Goal: Use online tool/utility: Use online tool/utility

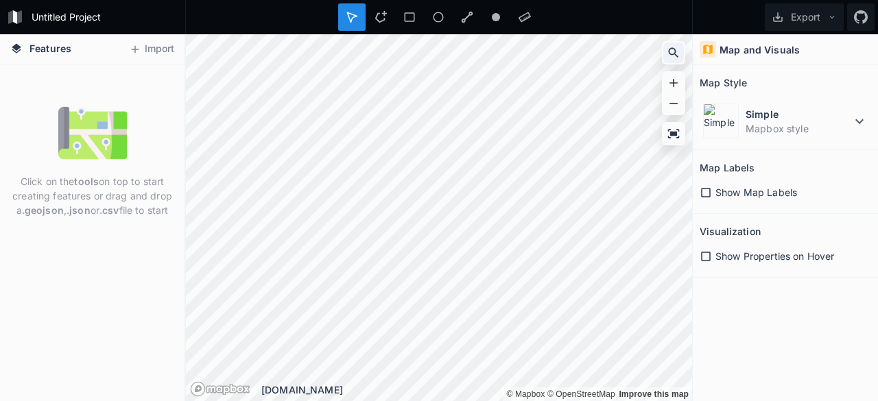
click at [664, 54] on div at bounding box center [674, 53] width 21 height 21
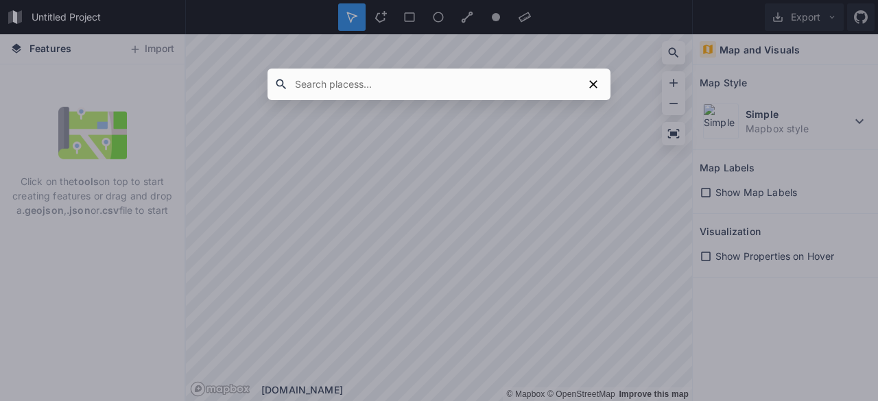
click at [420, 95] on input "text" at bounding box center [435, 84] width 295 height 25
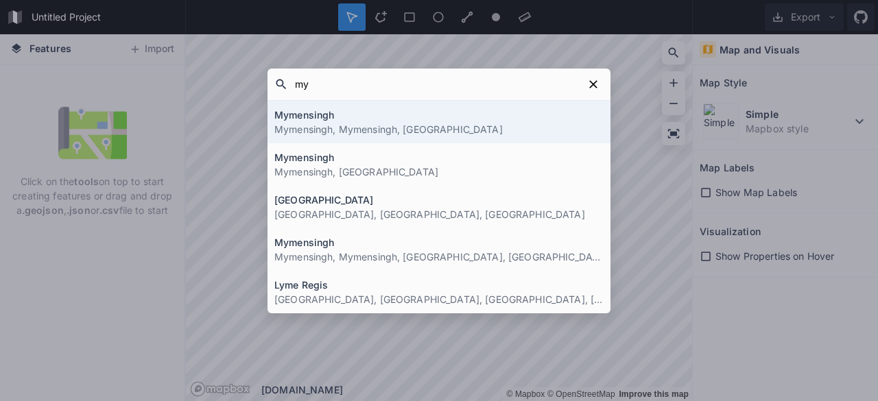
type input "m"
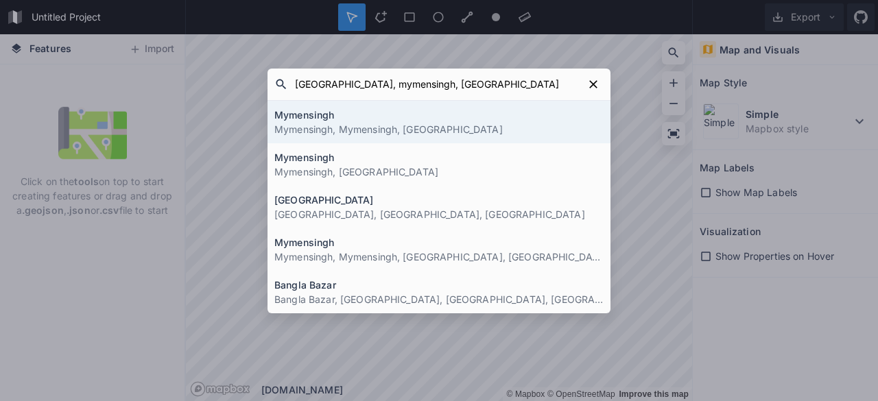
type input "bangladesh agricultural university, mymensingh, [GEOGRAPHIC_DATA]"
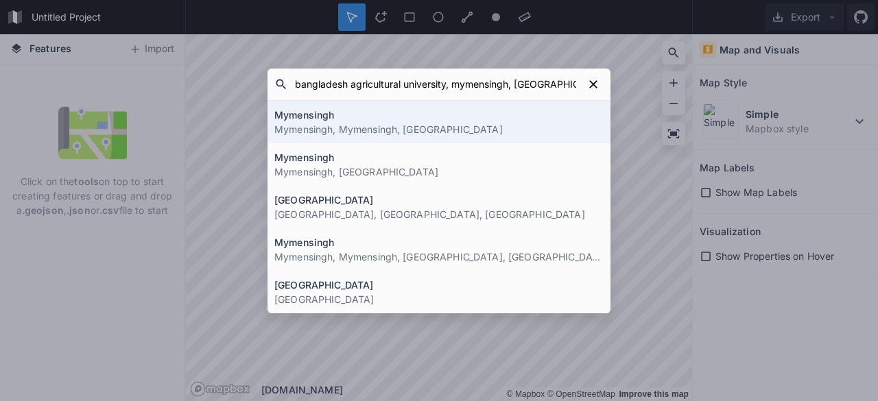
click button "submit" at bounding box center [0, 0] width 0 height 0
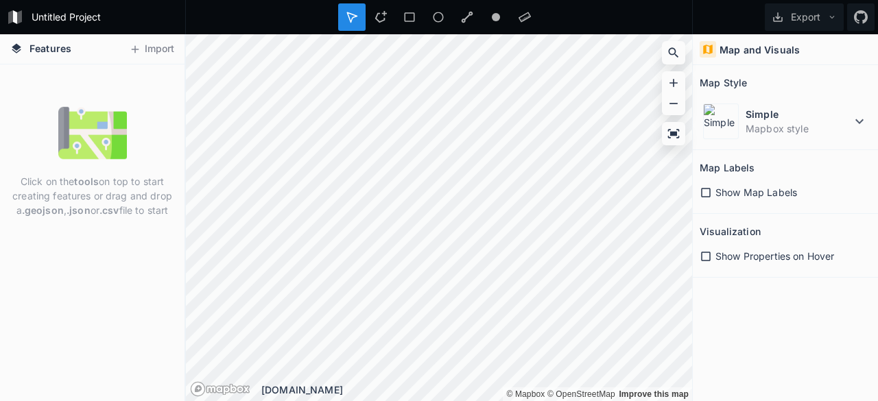
click at [707, 189] on icon at bounding box center [706, 193] width 12 height 12
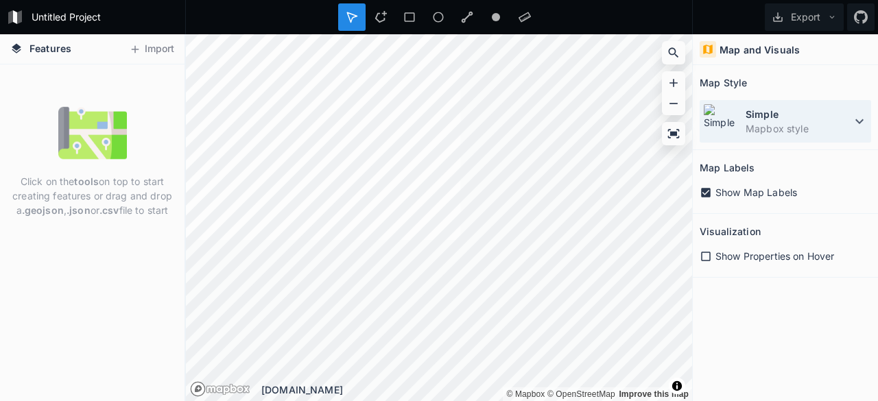
click at [846, 121] on dd "Mapbox style" at bounding box center [799, 128] width 106 height 14
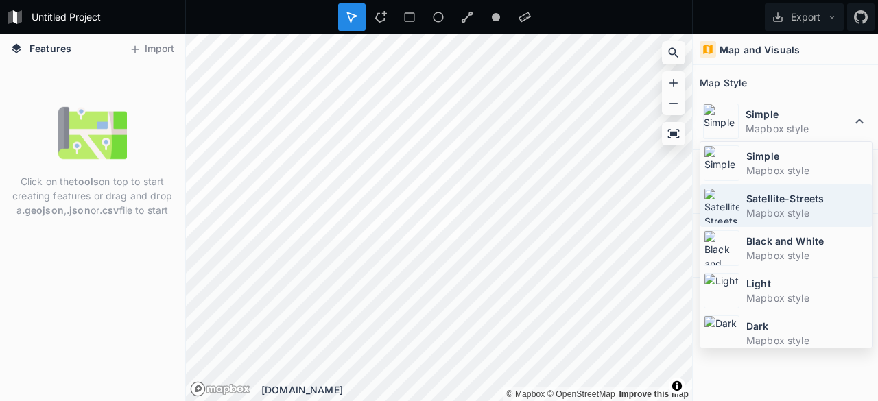
click at [782, 197] on dt "Satellite-Streets" at bounding box center [808, 198] width 122 height 14
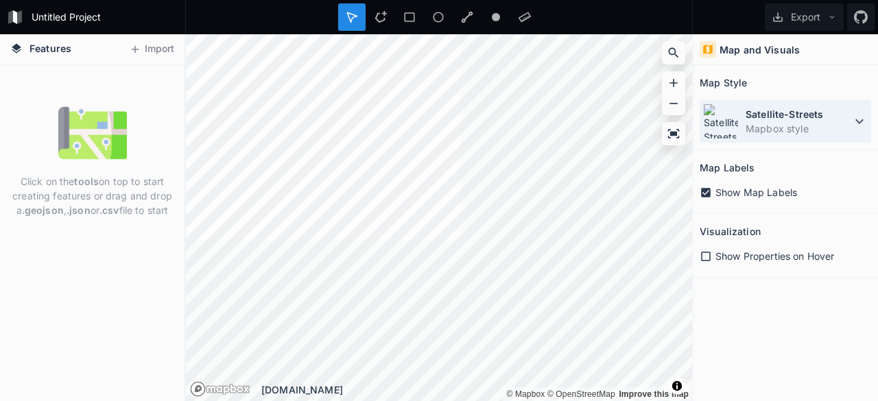
click at [839, 115] on dt "Satellite-Streets" at bounding box center [799, 114] width 106 height 14
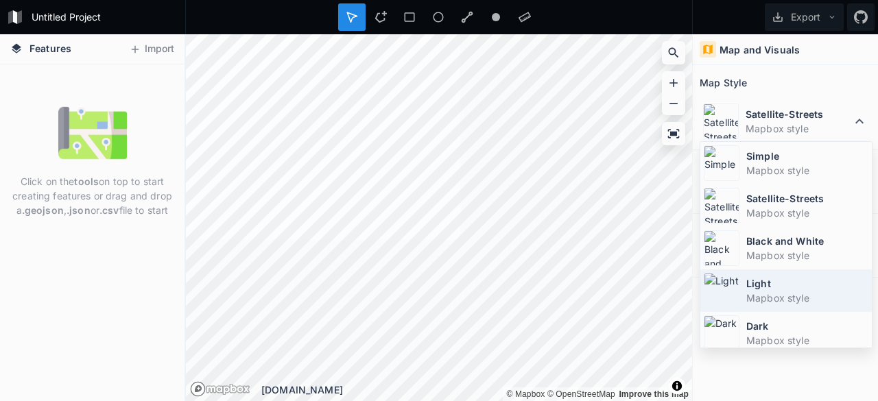
click at [745, 299] on div "Light Mapbox style" at bounding box center [787, 291] width 172 height 43
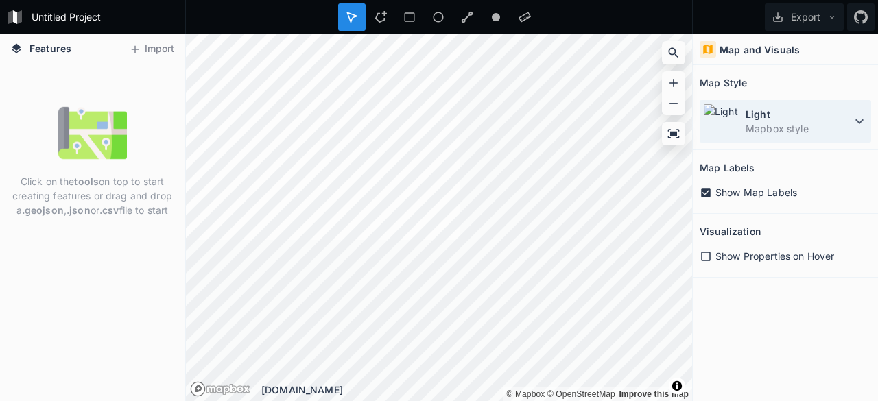
click at [861, 124] on icon at bounding box center [860, 121] width 16 height 16
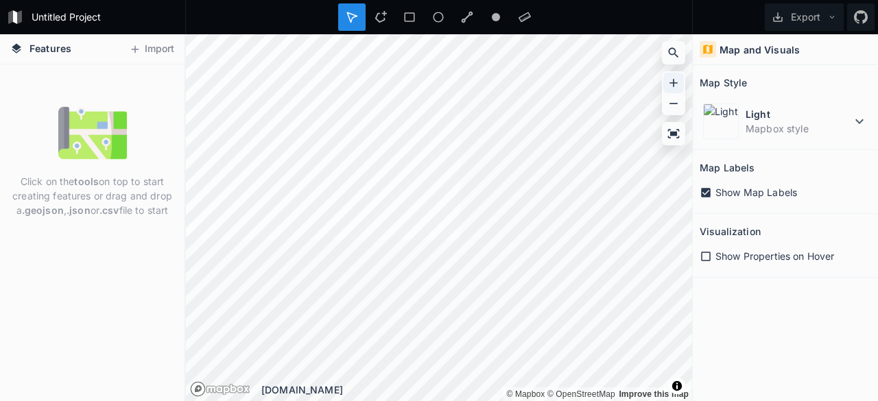
click at [679, 86] on icon at bounding box center [674, 83] width 14 height 14
click at [677, 104] on icon at bounding box center [674, 103] width 8 height 1
click at [677, 81] on icon at bounding box center [674, 83] width 14 height 14
click at [86, 120] on img at bounding box center [92, 133] width 69 height 69
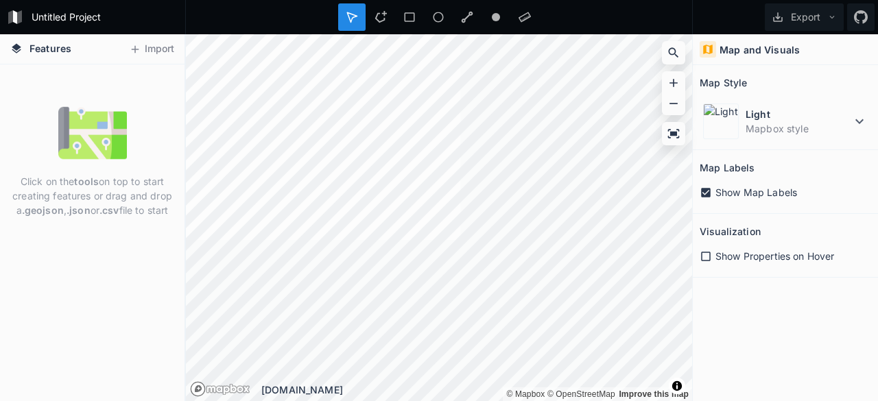
click at [86, 120] on img at bounding box center [92, 133] width 69 height 69
click at [795, 44] on h4 "Map and Visuals" at bounding box center [760, 50] width 80 height 14
click at [677, 106] on icon at bounding box center [674, 104] width 14 height 14
click at [681, 90] on div at bounding box center [674, 83] width 21 height 21
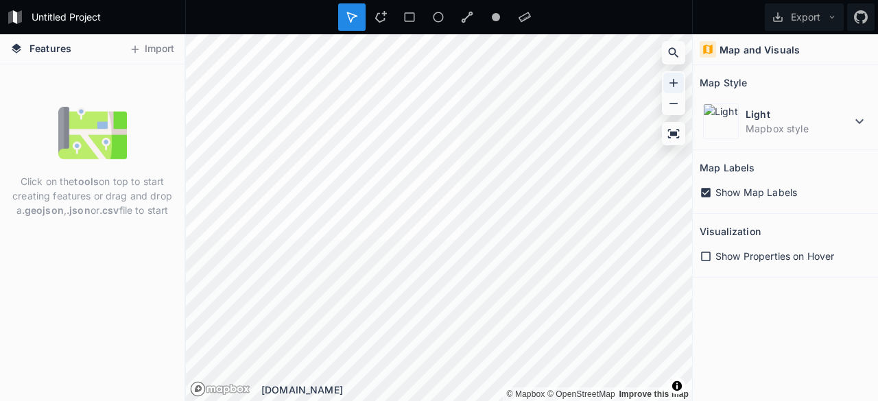
click at [681, 90] on div at bounding box center [674, 83] width 21 height 21
click at [672, 51] on icon at bounding box center [674, 53] width 14 height 14
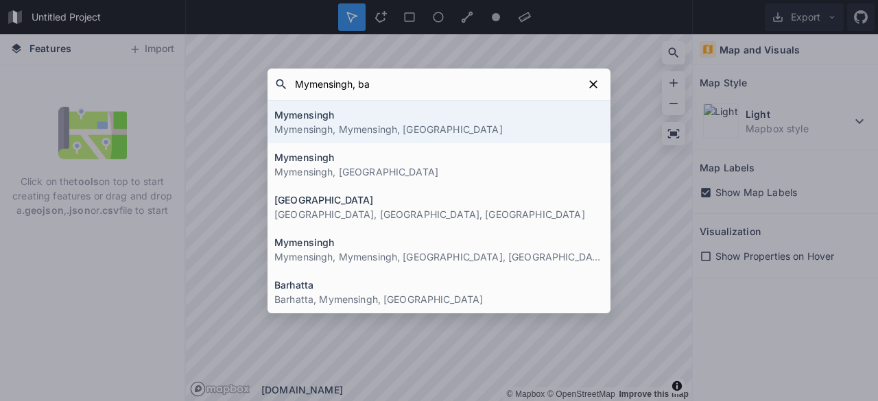
type input "Mymensingh, ba"
click at [565, 108] on h4 "Mymensingh" at bounding box center [438, 115] width 329 height 14
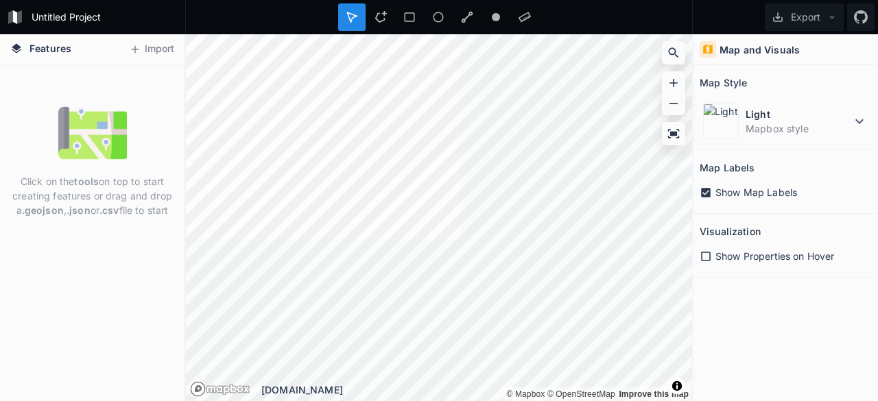
click at [18, 43] on icon at bounding box center [16, 49] width 12 height 12
click at [34, 50] on span "Features" at bounding box center [51, 48] width 42 height 14
click at [755, 49] on h4 "Map and Visuals" at bounding box center [760, 50] width 80 height 14
click at [717, 53] on div "Map and Visuals" at bounding box center [785, 49] width 185 height 31
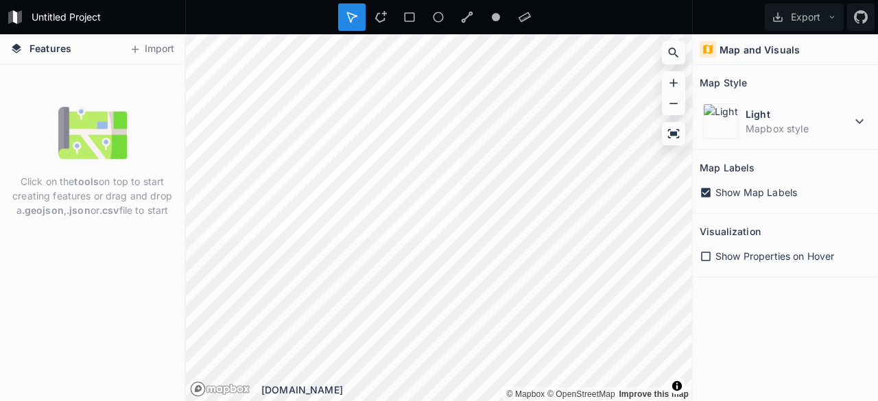
click at [707, 54] on icon at bounding box center [708, 49] width 12 height 12
click at [873, 122] on section "Map Style Light Mapbox style" at bounding box center [785, 107] width 185 height 85
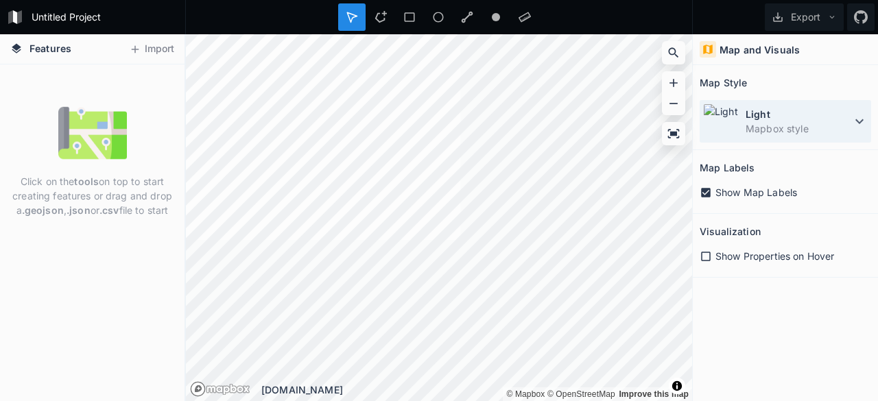
click at [864, 120] on icon at bounding box center [860, 121] width 16 height 16
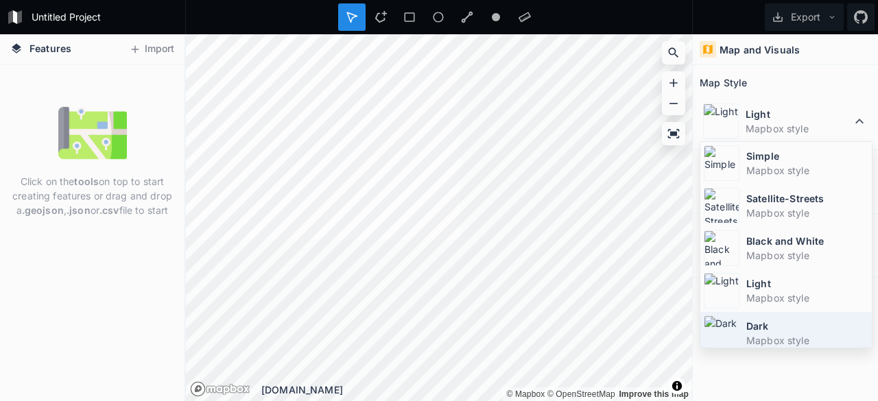
click at [770, 322] on dt "Dark" at bounding box center [808, 326] width 122 height 14
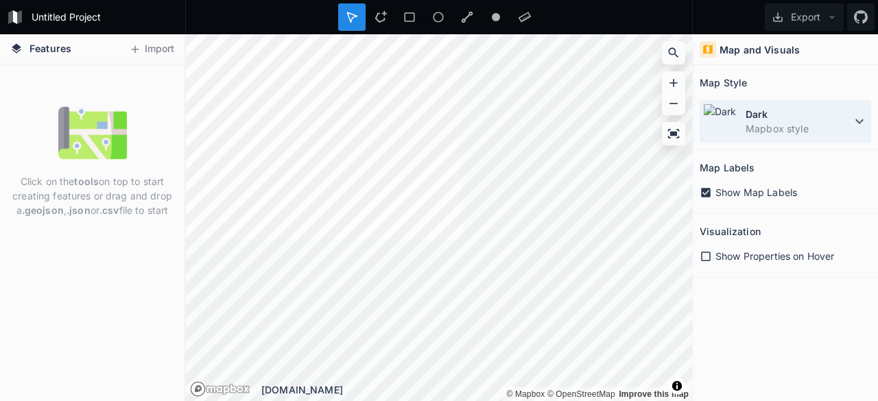
click at [832, 117] on dt "Dark" at bounding box center [799, 114] width 106 height 14
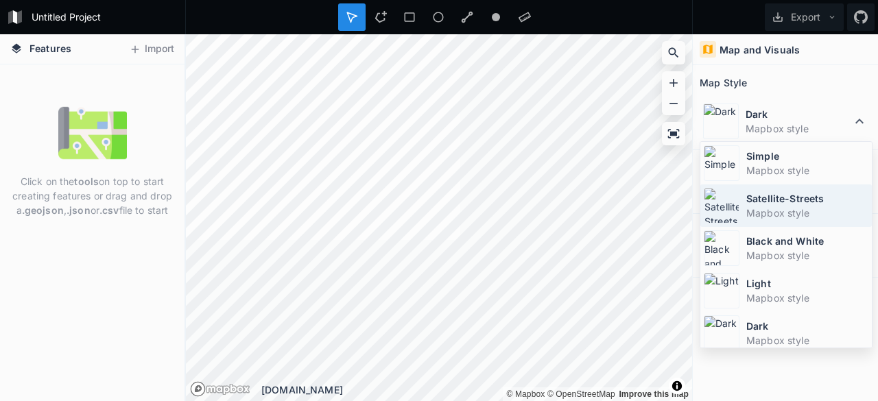
click at [774, 197] on dt "Satellite-Streets" at bounding box center [808, 198] width 122 height 14
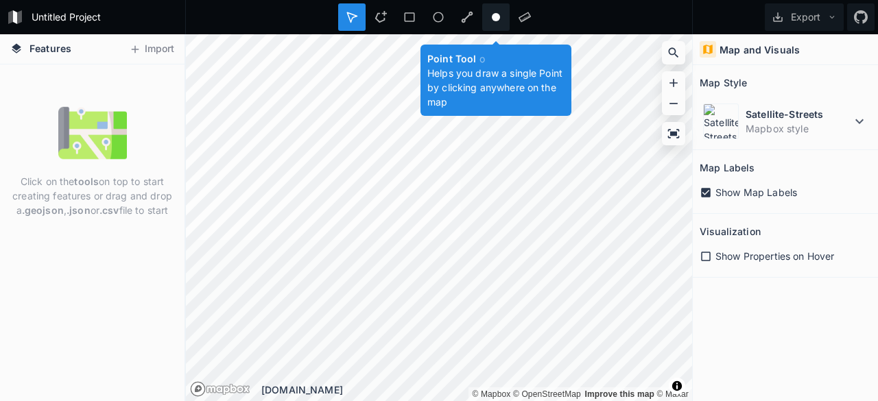
click at [506, 12] on div at bounding box center [495, 16] width 27 height 27
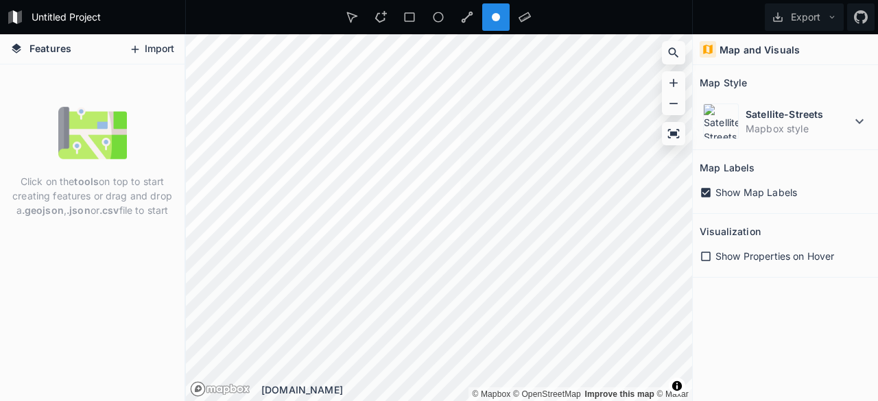
click at [164, 43] on button "Import" at bounding box center [151, 49] width 59 height 22
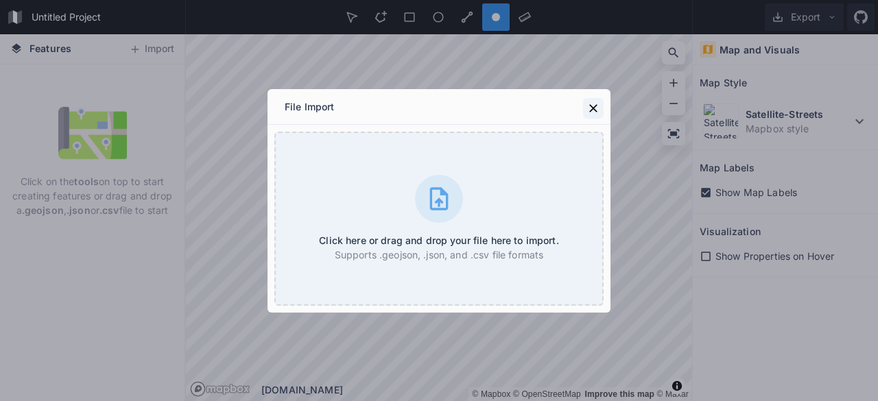
click at [588, 112] on icon at bounding box center [594, 109] width 14 height 14
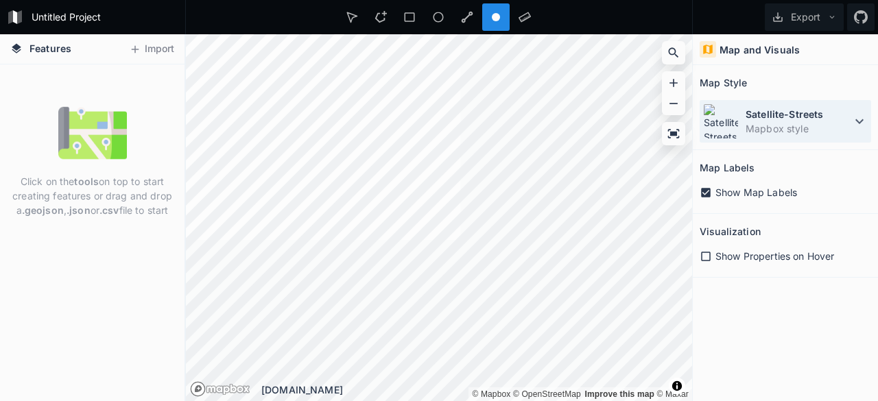
click at [860, 120] on icon at bounding box center [860, 121] width 16 height 16
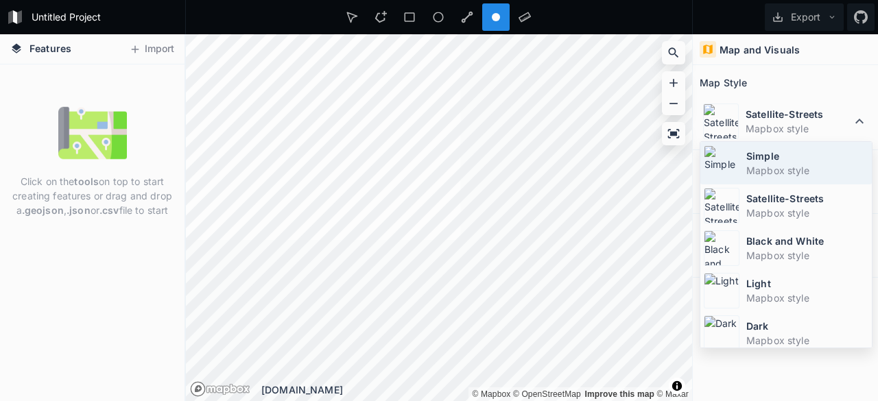
click at [800, 158] on dt "Simple" at bounding box center [808, 156] width 122 height 14
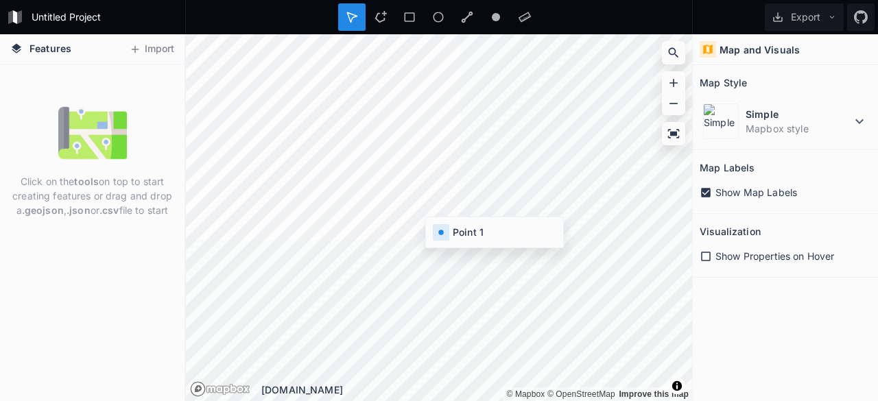
click at [82, 20] on form "Untitled Project" at bounding box center [104, 17] width 155 height 21
type input "Map 01"
click at [181, 75] on div "Click on the tools on top to start creating features or drag and drop a .geojso…" at bounding box center [92, 232] width 185 height 337
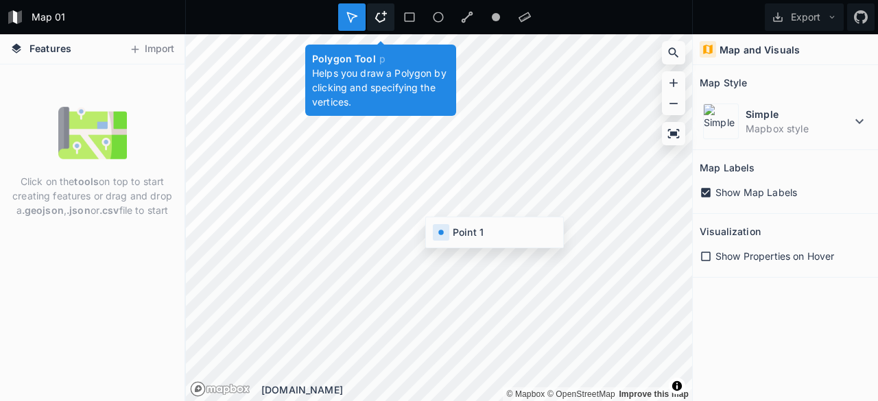
click at [390, 16] on div at bounding box center [380, 16] width 27 height 27
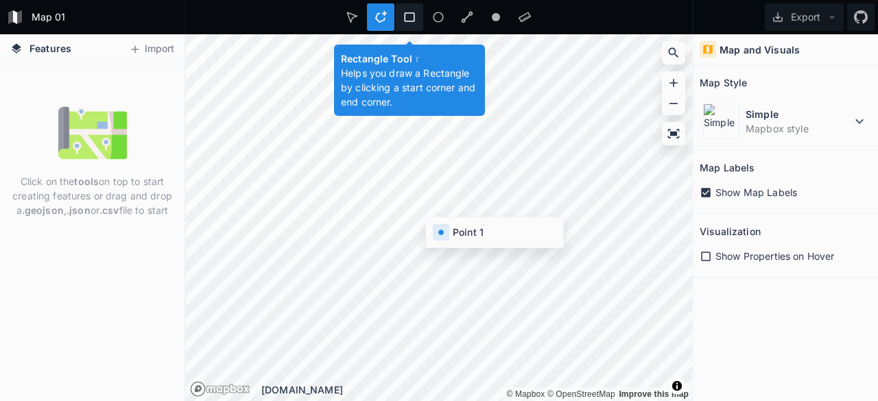
click at [403, 14] on icon at bounding box center [409, 17] width 12 height 12
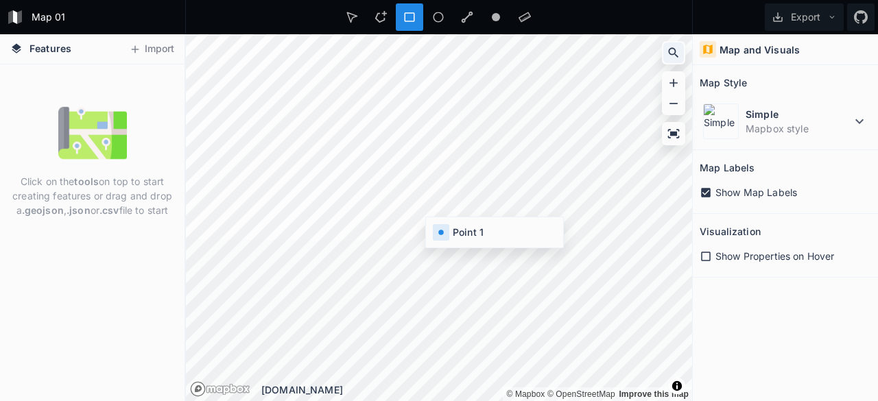
click at [677, 53] on icon at bounding box center [674, 53] width 14 height 14
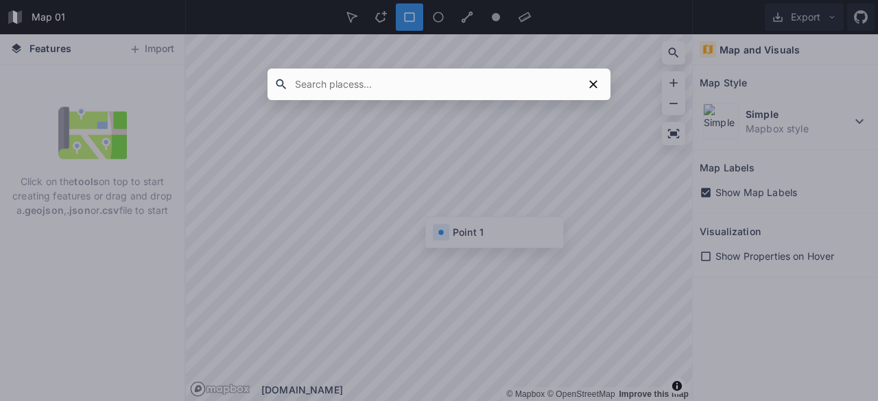
click at [453, 90] on input "text" at bounding box center [435, 84] width 295 height 25
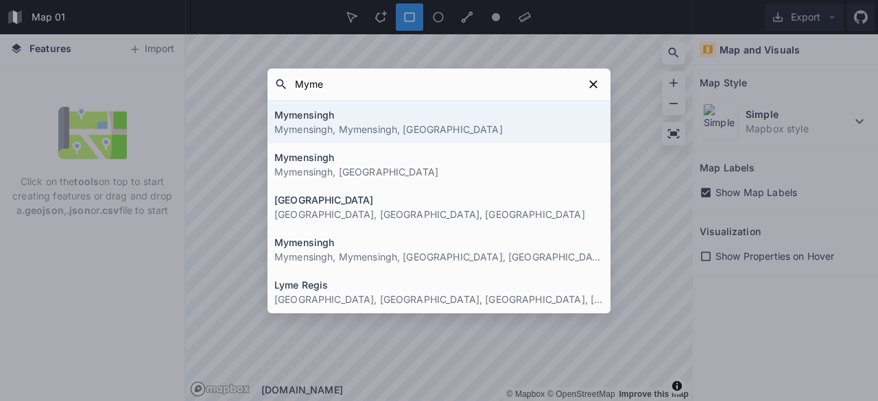
type input "Myme"
click at [427, 132] on p "Mymensingh, Mymensingh, [GEOGRAPHIC_DATA]" at bounding box center [438, 129] width 329 height 14
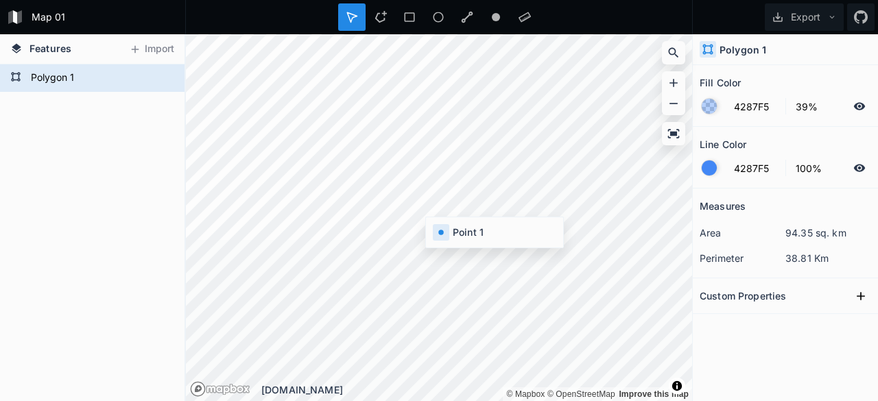
click at [731, 87] on h2 "Fill Color" at bounding box center [720, 82] width 41 height 21
click at [833, 96] on form "4287F5 39%" at bounding box center [786, 106] width 172 height 26
click at [702, 104] on div at bounding box center [709, 106] width 15 height 15
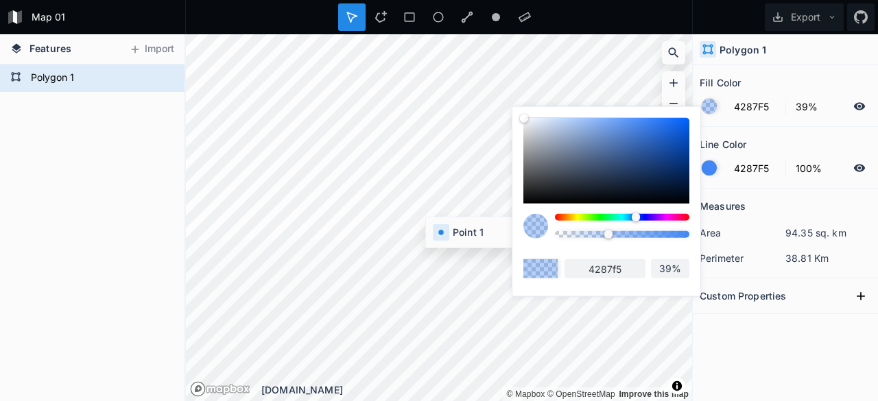
type input "42C2F5"
type input "42c2f5"
type input "42D1F5"
type input "42d1f5"
type input "42D7F5"
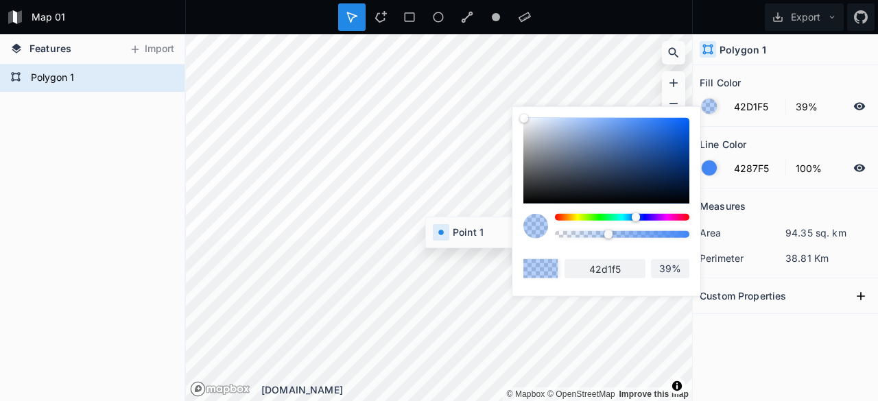
type input "42d7f5"
type input "42E3F5"
type input "42e3f5"
type input "42E9F5"
type input "42e9f5"
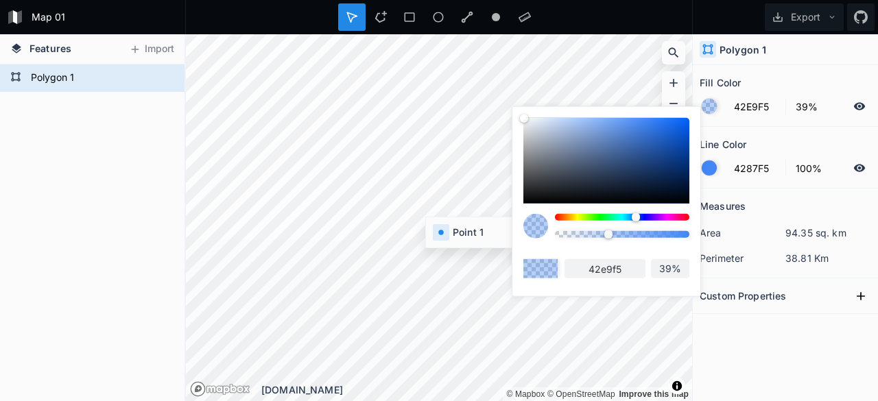
type input "42EFF5"
type input "42eff5"
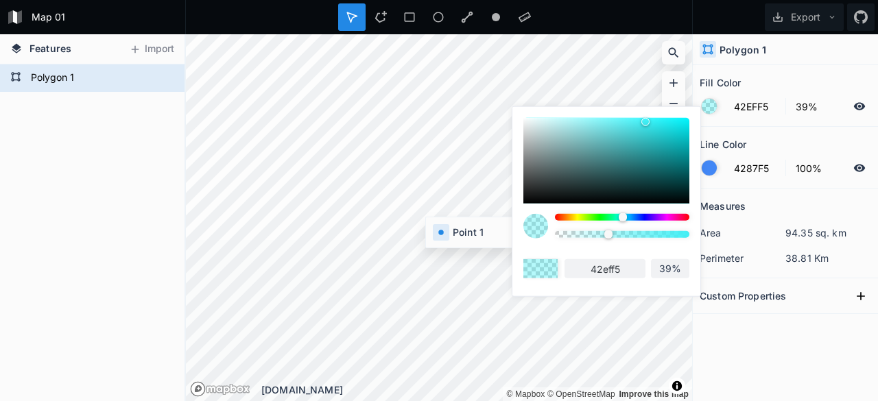
drag, startPoint x: 629, startPoint y: 218, endPoint x: 622, endPoint y: 220, distance: 7.2
click at [622, 220] on div at bounding box center [622, 217] width 134 height 7
type input "42F5F5"
type input "42f5f5"
type input "42F5EF"
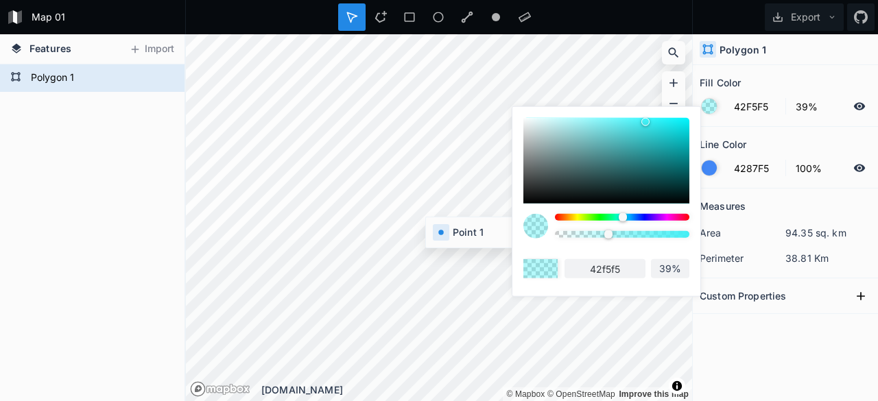
type input "42f5ef"
click at [621, 220] on div at bounding box center [623, 217] width 8 height 8
type input "42F5E9"
type input "42f5e9"
type input "42F5DD"
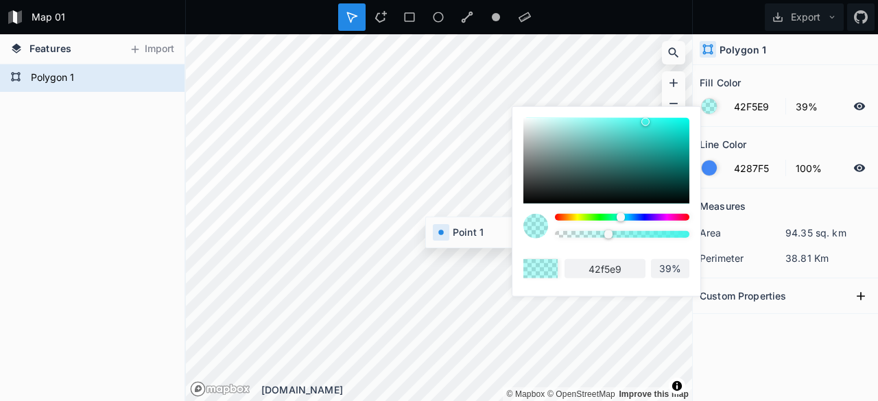
type input "42f5dd"
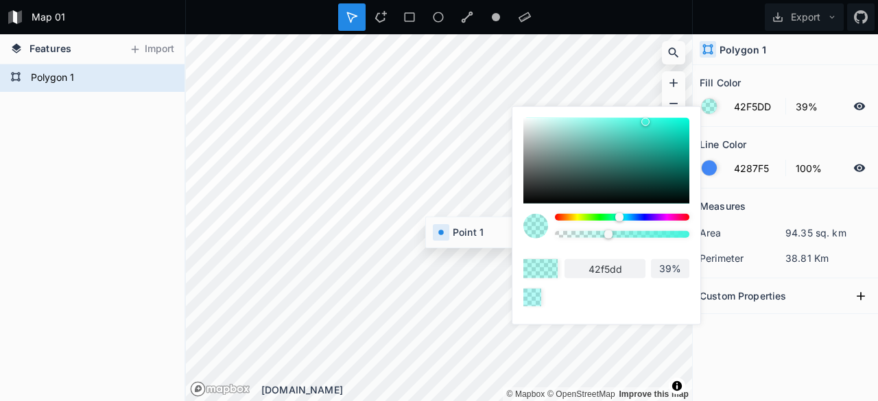
type input "42F5D7"
type input "42f5d7"
type input "42F5D1"
type input "42f5d1"
type input "42F5C2"
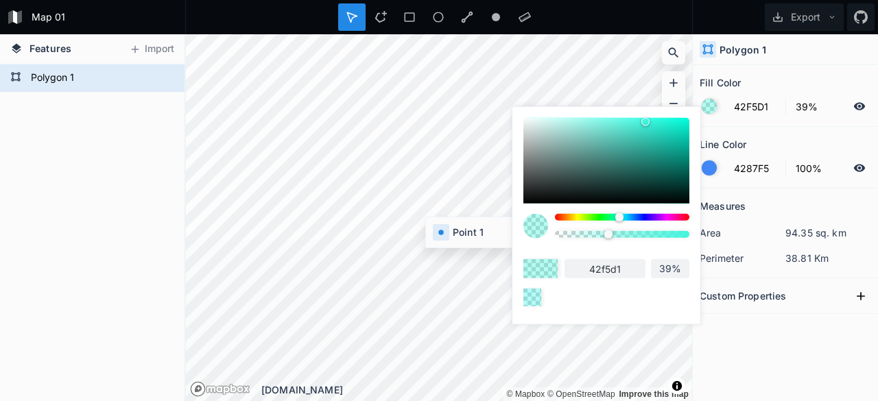
type input "42f5c2"
type input "42F5A4"
type input "42f5a4"
type input "42F58D"
type input "42f58d"
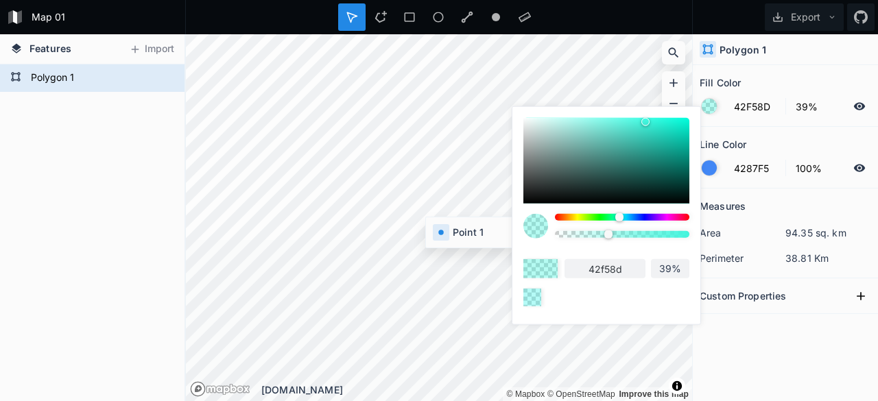
type input "42F56C"
type input "42f56c"
type input "42F55A"
type input "42f55a"
type input "42F54E"
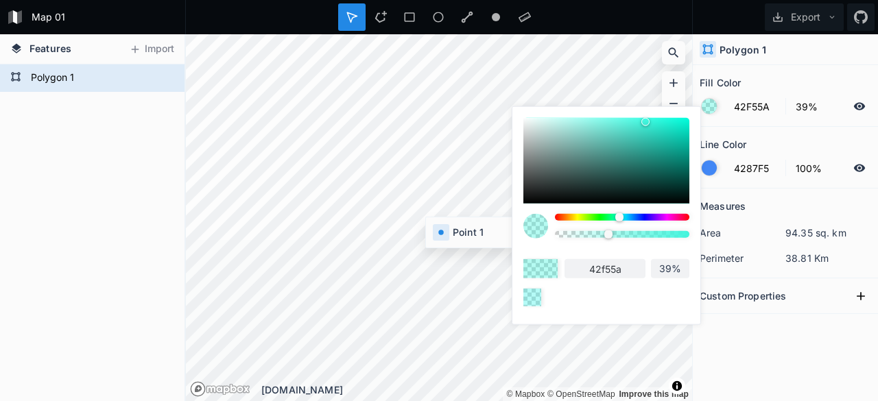
type input "42f54e"
type input "42F542"
type input "42f542"
type input "48F542"
type input "48f542"
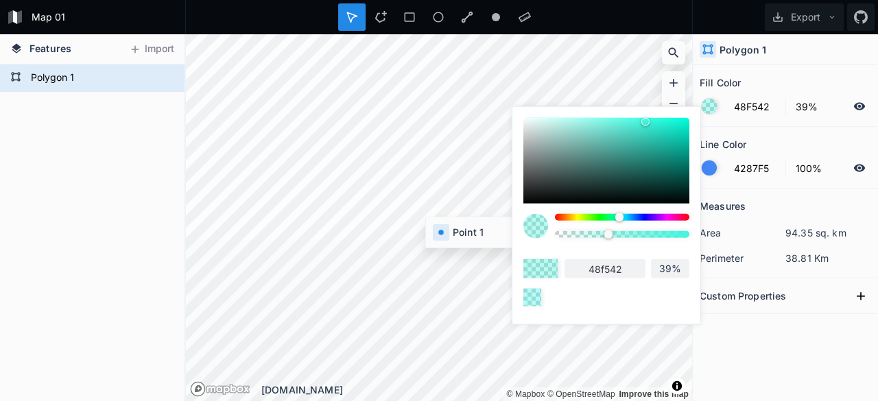
type input "4EF542"
type input "4ef542"
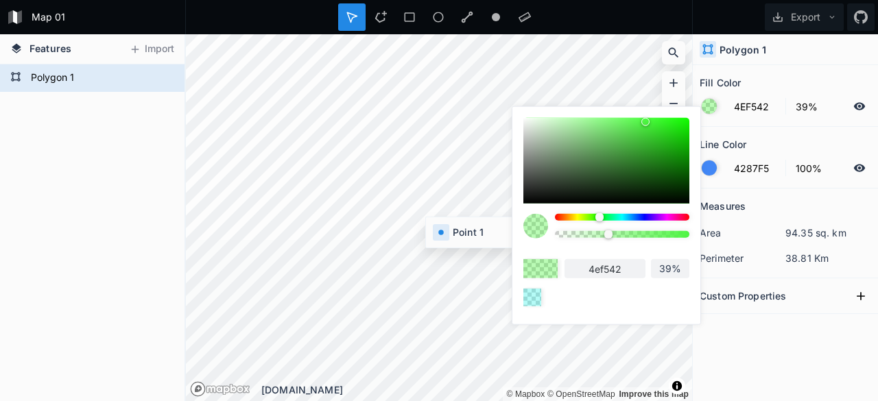
type input "54F542"
type input "54f542"
type input "5AF542"
type input "5af542"
type input "5DF542"
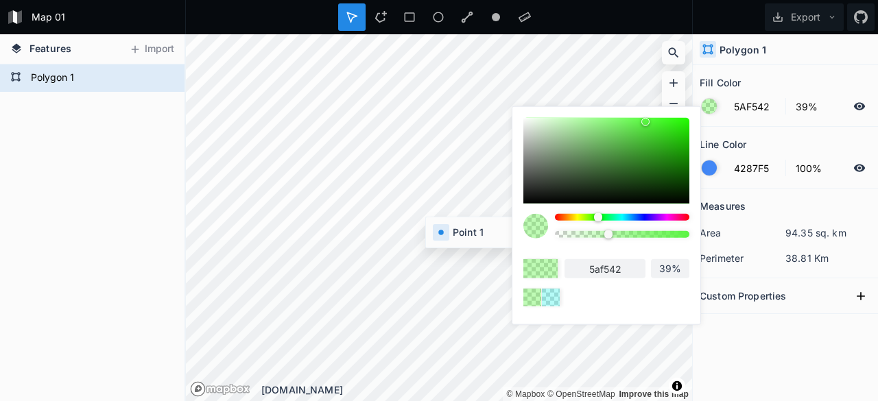
type input "5df542"
type input "63F542"
type input "63f542"
type input "69F542"
type input "69f542"
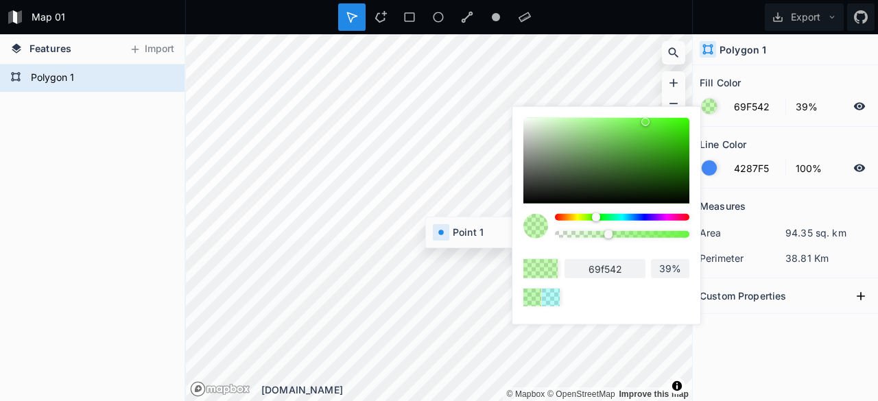
type input "6FF542"
type input "6ff542"
type input "75F542"
type input "75f542"
type input "7BF542"
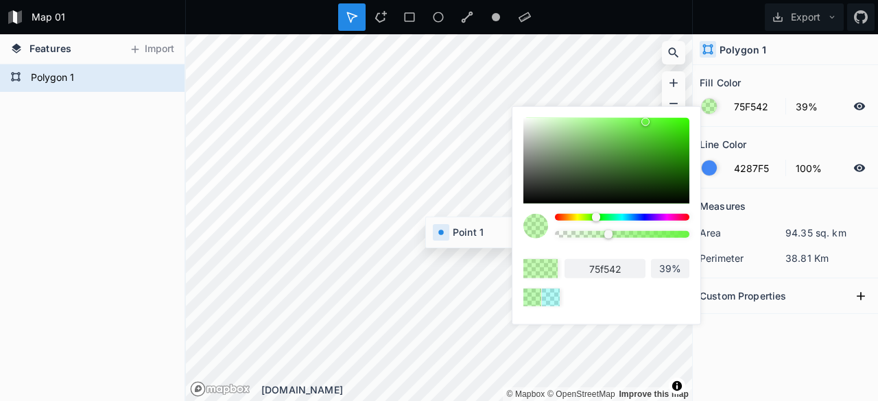
type input "7bf542"
type input "87F542"
type input "87f542"
type input "93F542"
type input "93f542"
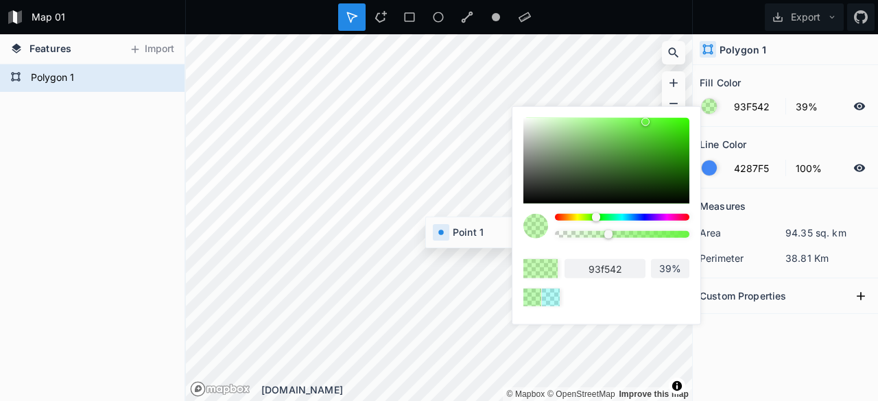
type input "98F542"
type input "98f542"
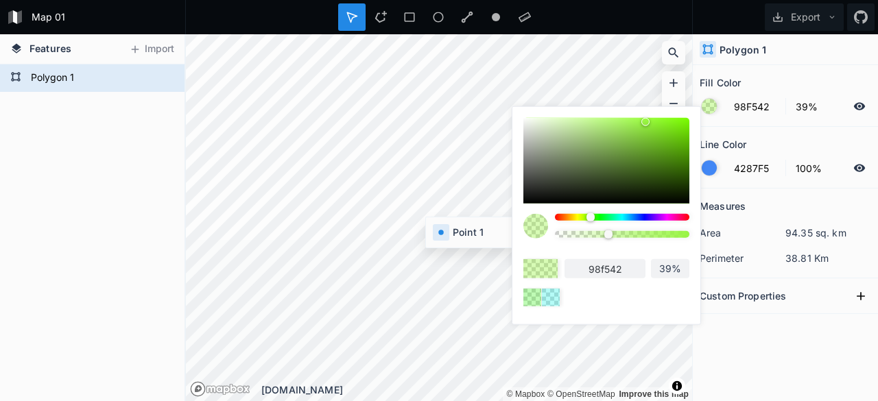
type input "9EF542"
type input "9ef542"
type input "AAF542"
type input "aaf542"
type input "ADF542"
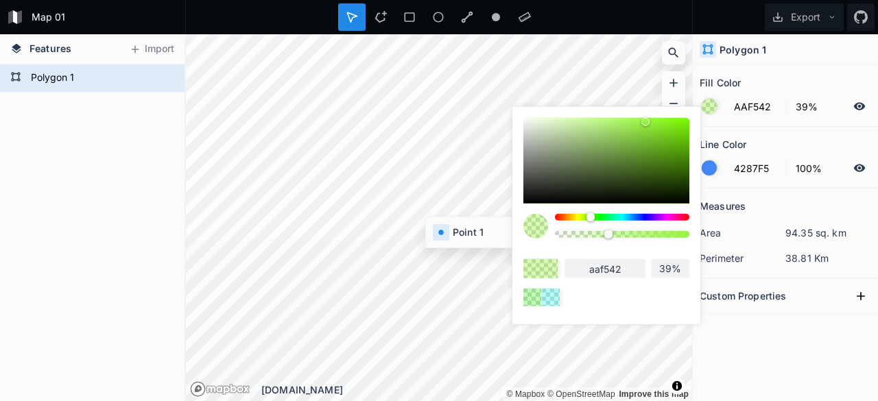
type input "adf542"
type input "B3F542"
type input "b3f542"
type input "B9F542"
type input "b9f542"
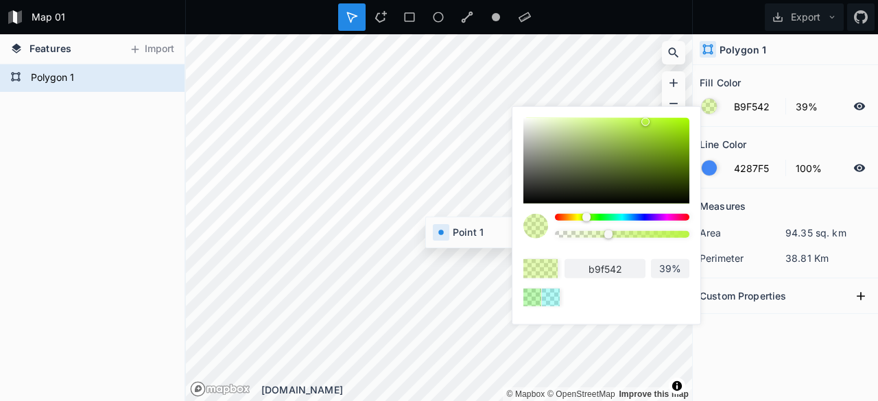
type input "BFF542"
type input "bff542"
type input "E3F542"
type input "e3f542"
type input "E9F542"
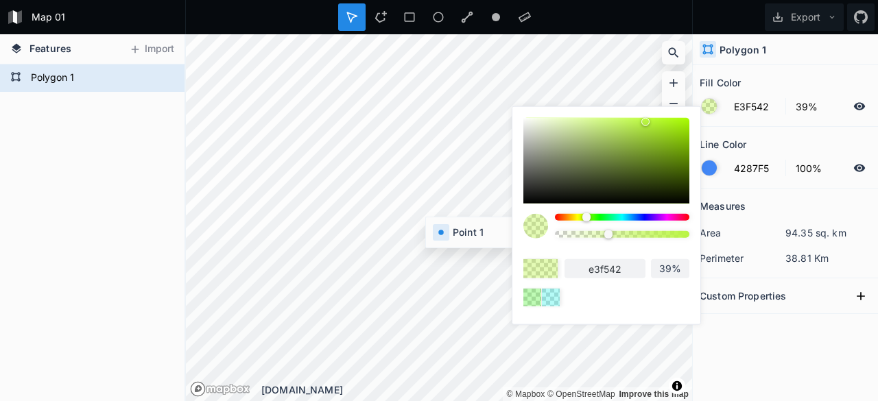
type input "e9f542"
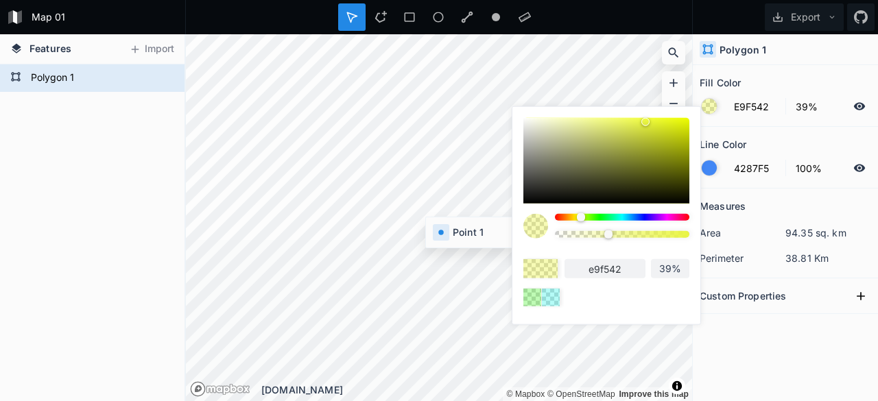
type input "EFF542"
type input "eff542"
type input "F5F542"
type input "f5f542"
type input "F5EF42"
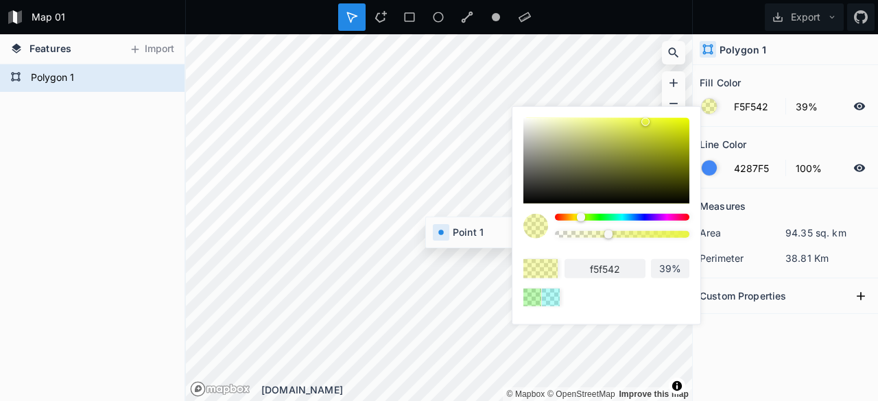
type input "f5ef42"
type input "F5EC42"
type input "f5ec42"
type input "F5E642"
type input "f5e642"
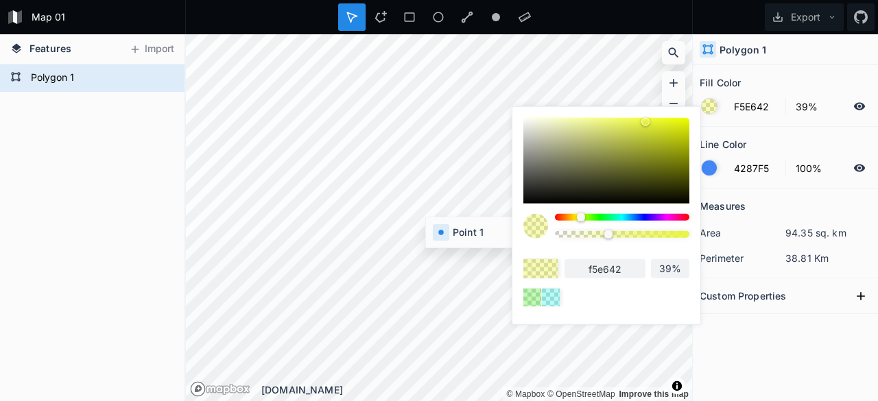
type input "F5E042"
type input "f5e042"
type input "F5DA42"
type input "f5da42"
type input "F5D442"
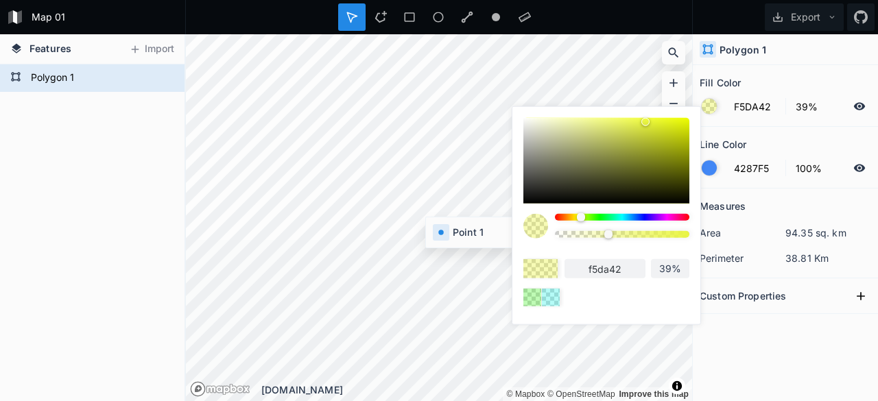
type input "f5d442"
type input "F5CE42"
type input "f5ce42"
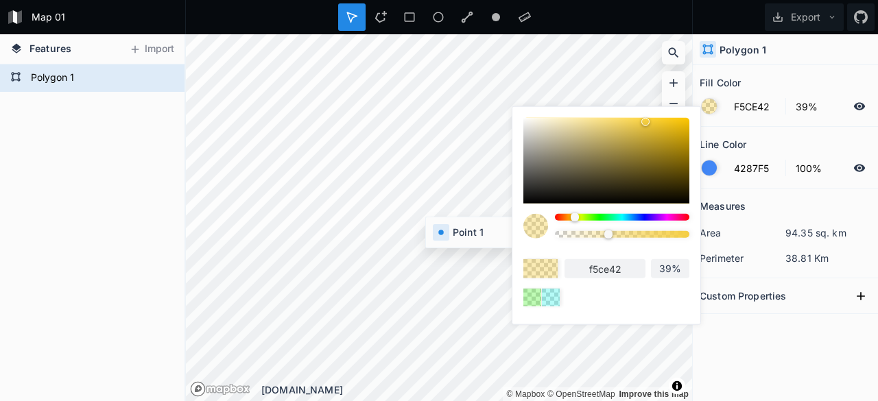
type input "F5C842"
type input "f5c842"
type input "F5C242"
type input "f5c242"
type input "F5BC42"
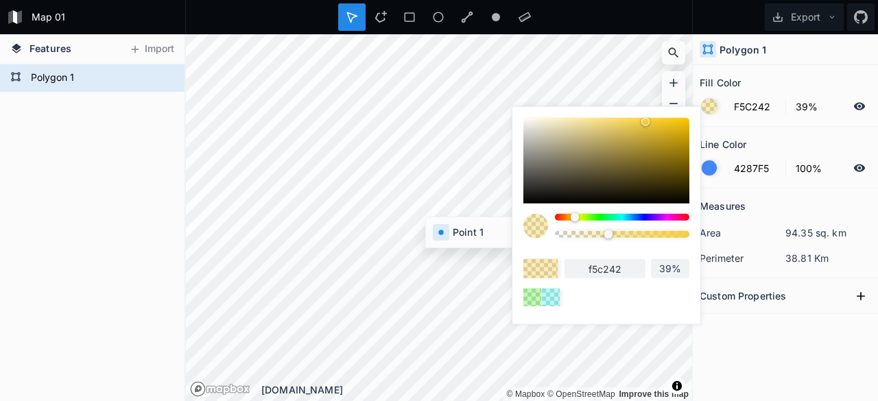
type input "f5bc42"
type input "F5B642"
type input "f5b642"
type input "F5B042"
type input "f5b042"
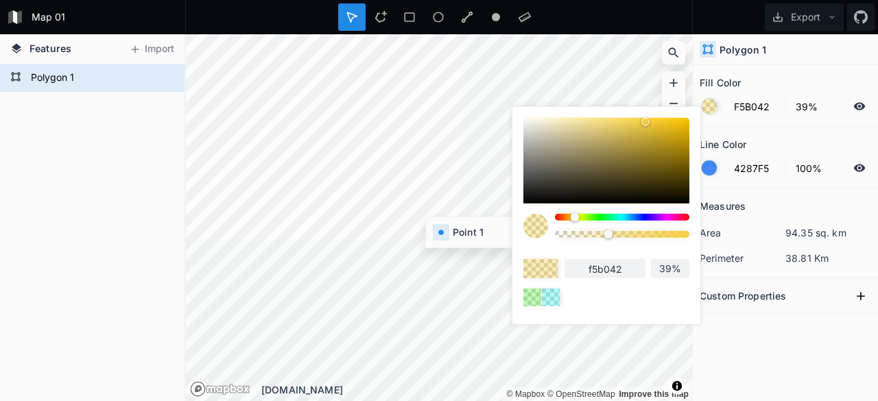
type input "F5AA42"
type input "f5aa42"
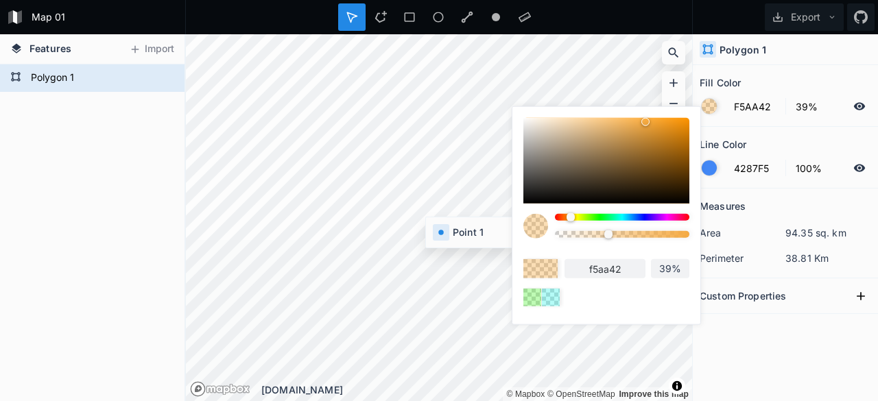
type input "F5A442"
type input "f5a442"
type input "F59E42"
type input "f59e42"
type input "F59B42"
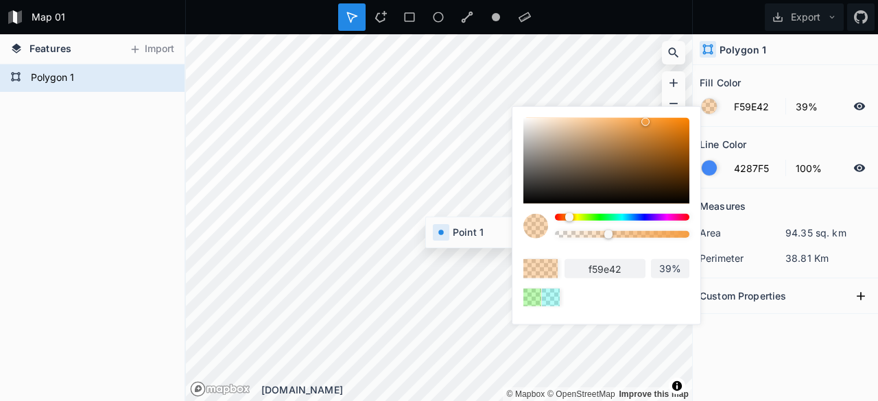
type input "f59b42"
type input "F59E42"
type input "f59e42"
type input "F5AA42"
type input "f5aa42"
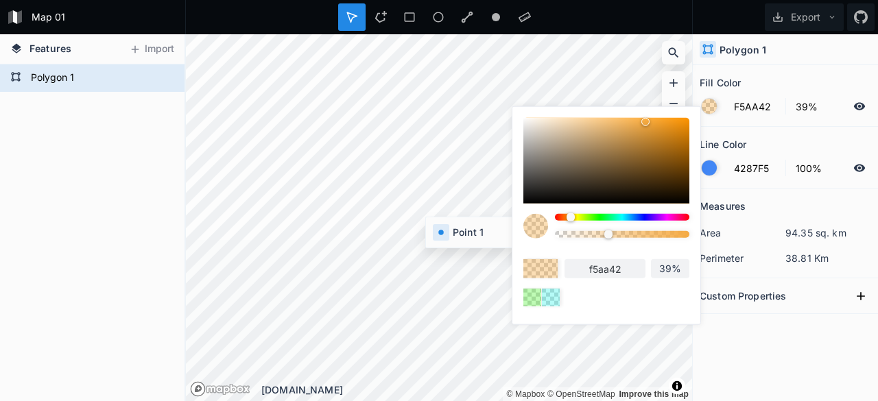
type input "F5B042"
type input "f5b042"
type input "F5B642"
type input "f5b642"
type input "F5BC42"
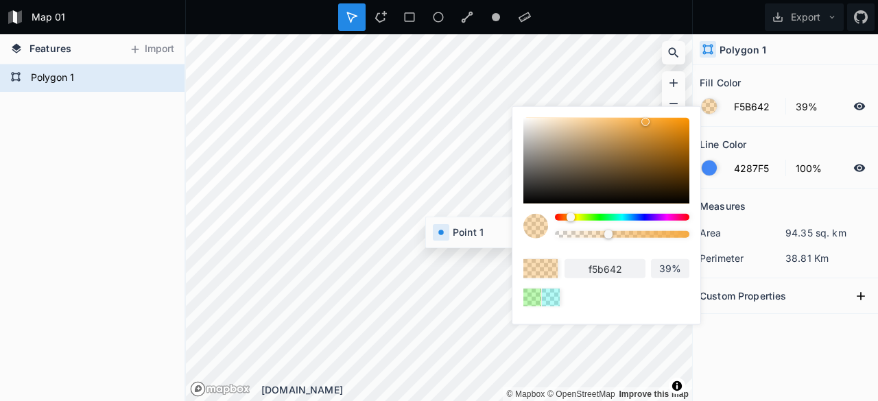
type input "f5bc42"
type input "F5C242"
type input "f5c242"
type input "F5CE42"
type input "f5ce42"
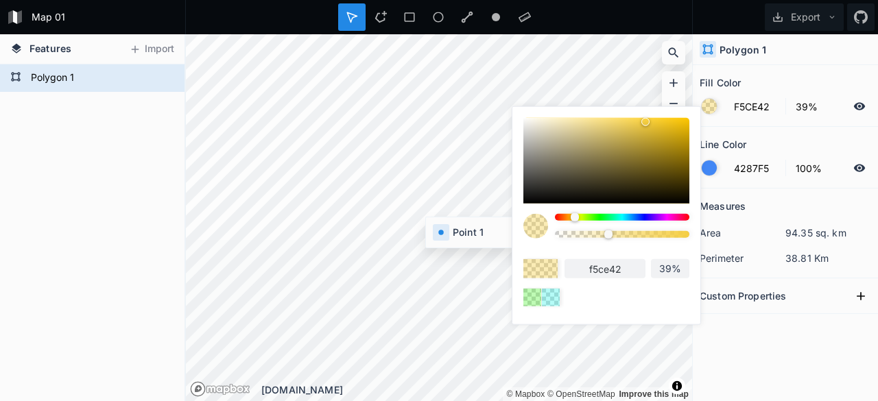
type input "F5D442"
type input "f5d442"
type input "F5DA42"
type input "f5da42"
type input "F5E642"
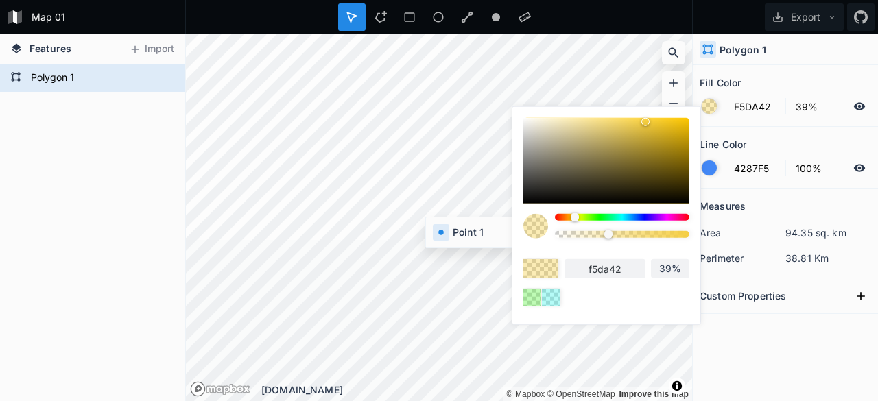
type input "f5e642"
type input "F5EC42"
type input "f5ec42"
type input "F5EF42"
type input "f5ef42"
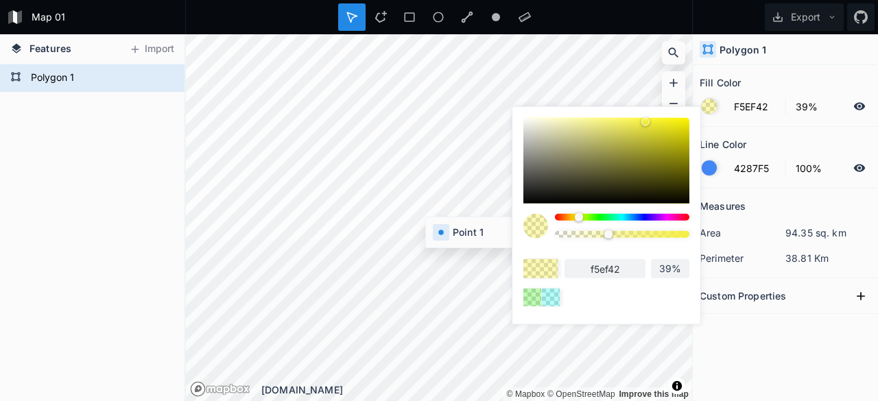
type input "F5F542"
type input "f5f542"
type input "EFF542"
type input "eff542"
type input "E3F542"
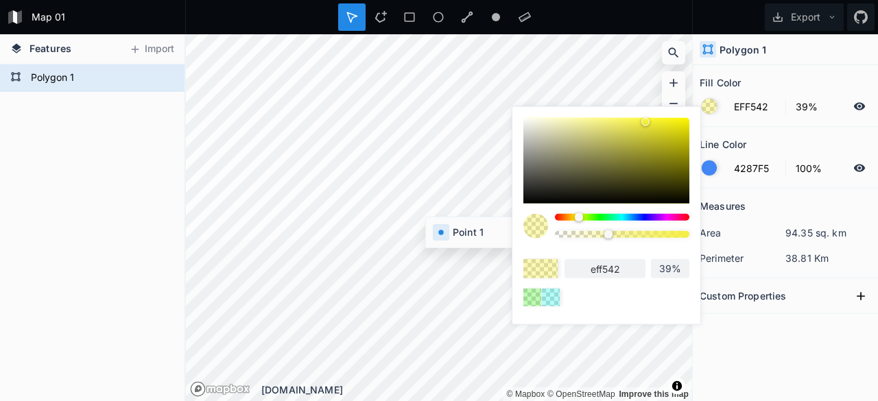
type input "e3f542"
type input "DDF542"
type input "ddf542"
drag, startPoint x: 620, startPoint y: 220, endPoint x: 583, endPoint y: 226, distance: 38.2
click at [583, 226] on div at bounding box center [622, 231] width 134 height 34
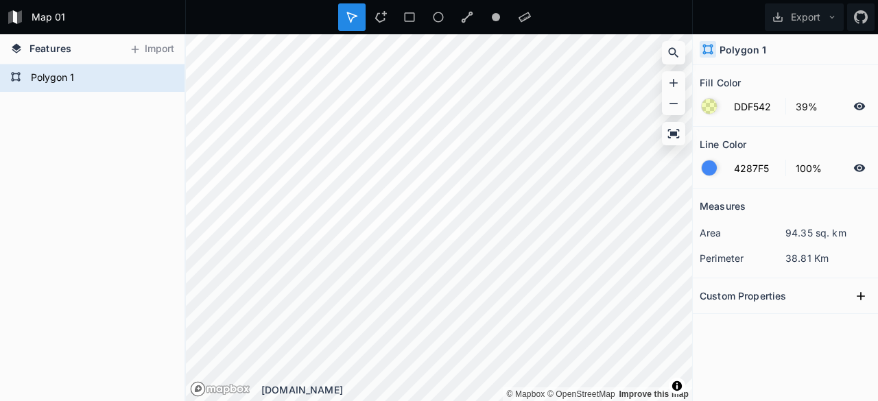
click at [712, 167] on div at bounding box center [709, 168] width 15 height 15
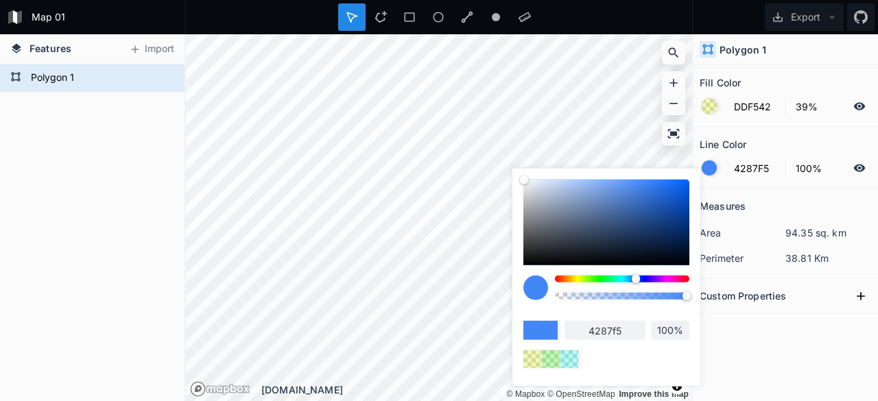
type input "4298F5"
type input "4298f5"
type input "42B6F5"
type input "42b6f5"
type input "42C2F5"
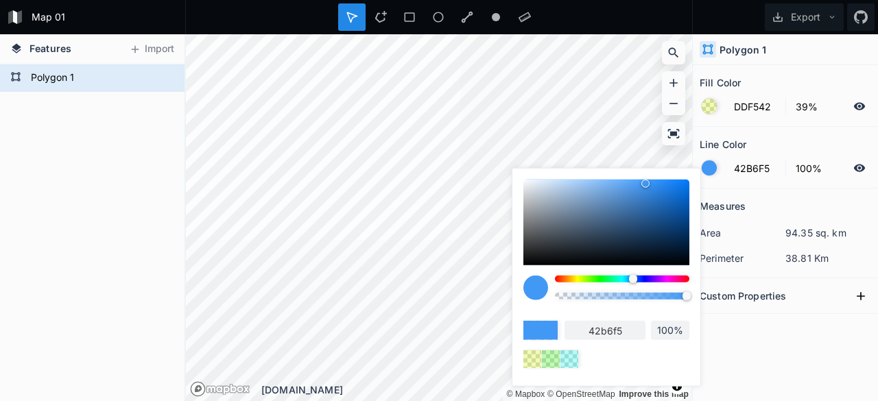
type input "42c2f5"
type input "42D7F5"
type input "42d7f5"
type input "42DDF5"
type input "42ddf5"
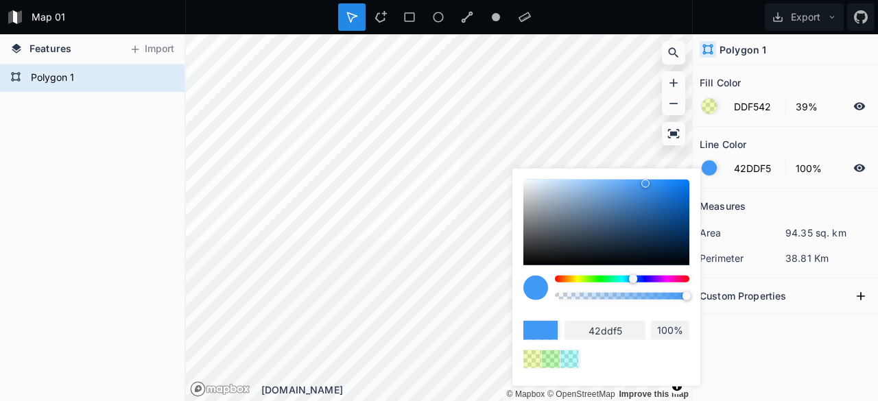
type input "42E9F5"
type input "42e9f5"
type input "42EFF5"
type input "42eff5"
type input "42F5EF"
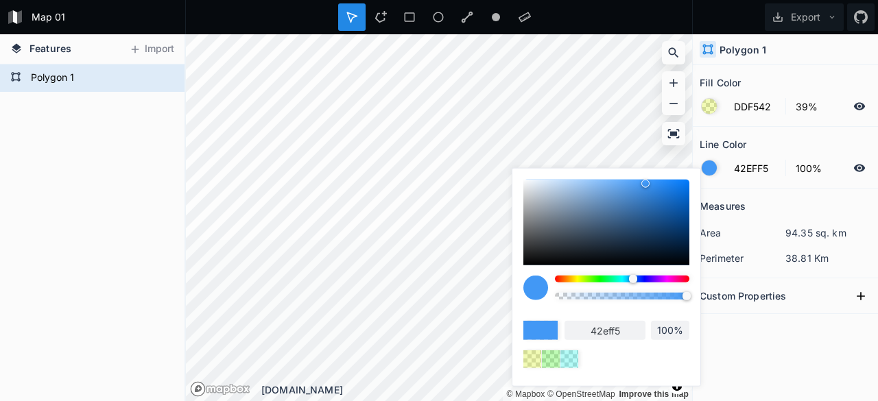
type input "42f5ef"
type input "42F5E9"
type input "42f5e9"
type input "42F5E3"
type input "42f5e3"
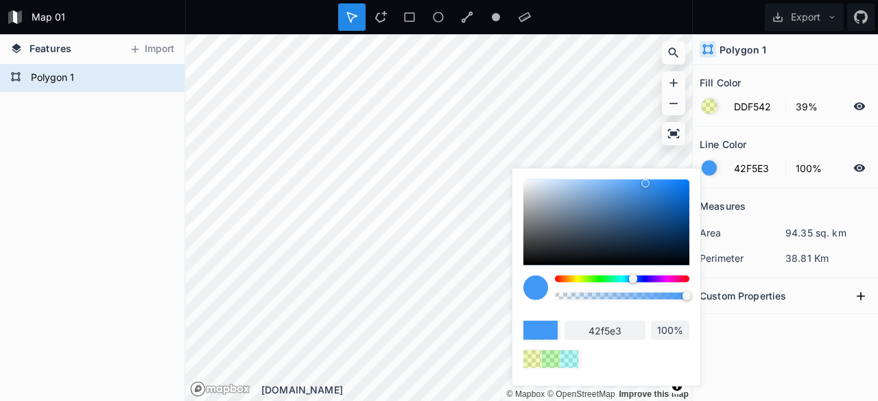
type input "42F5DD"
type input "42f5dd"
type input "42F5D7"
type input "42f5d7"
type input "42F5CB"
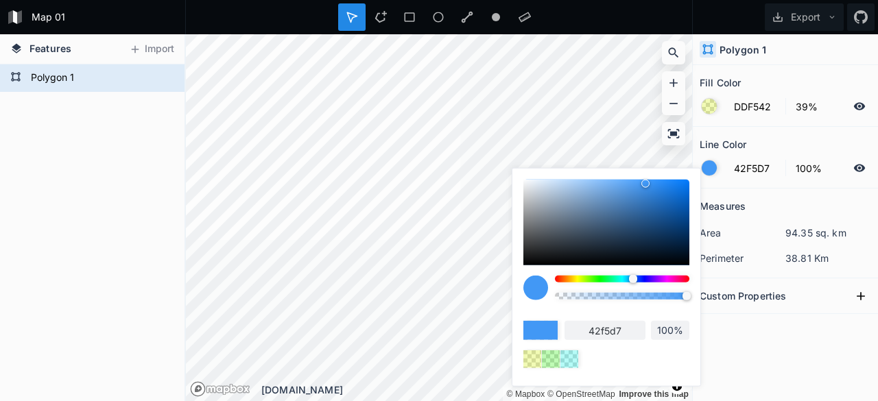
type input "42f5cb"
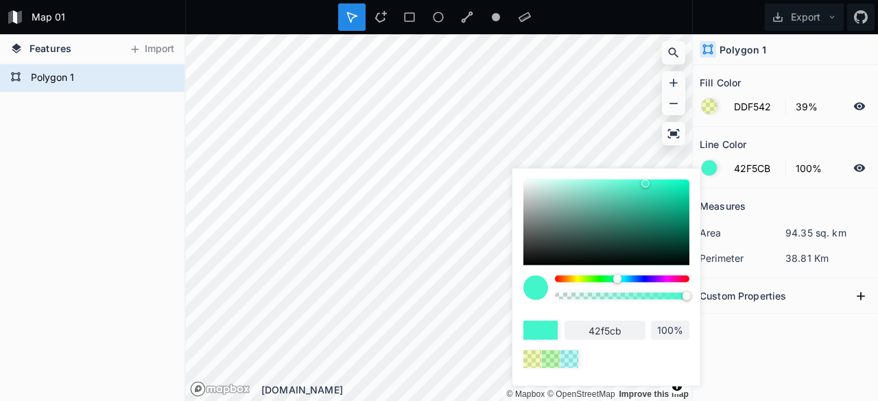
type input "42F5C8"
type input "42f5c8"
type input "42F5C2"
type input "42f5c2"
type input "42F5BC"
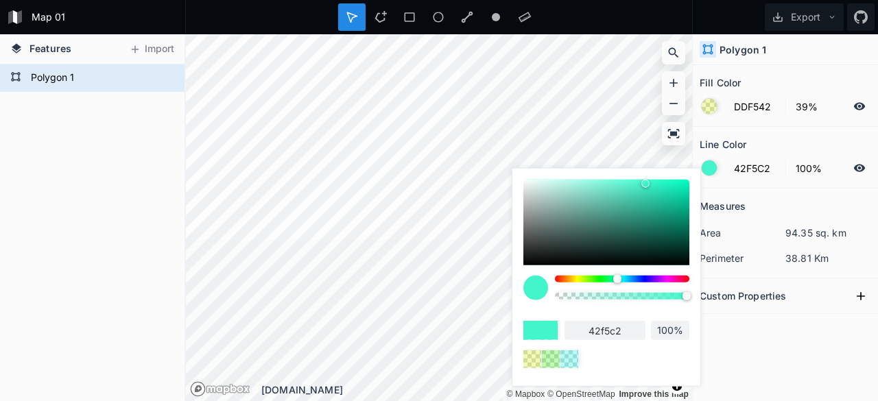
type input "42f5bc"
type input "42F5B6"
type input "42f5b6"
type input "42F5B0"
type input "42f5b0"
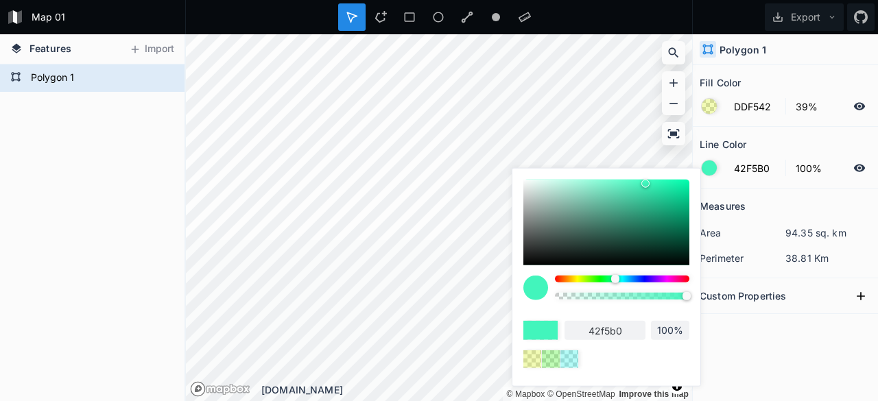
type input "42F5AA"
type input "42f5aa"
type input "42F5A4"
type input "42f5a4"
type input "42F59E"
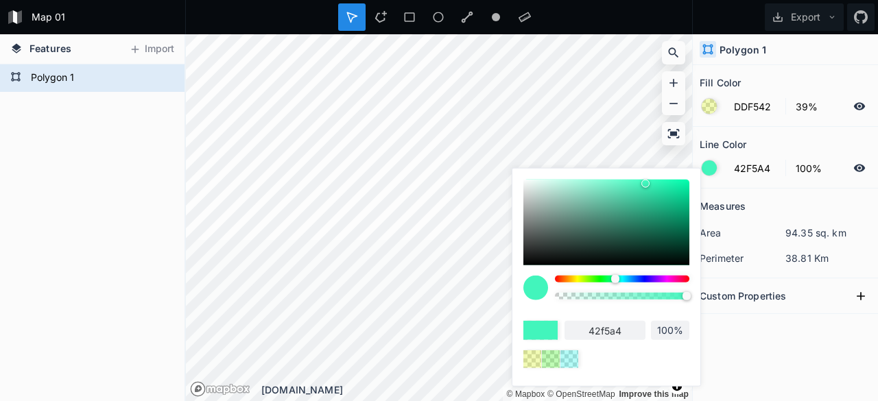
type input "42f59e"
type input "42F598"
type input "42f598"
type input "42F58D"
type input "42f58d"
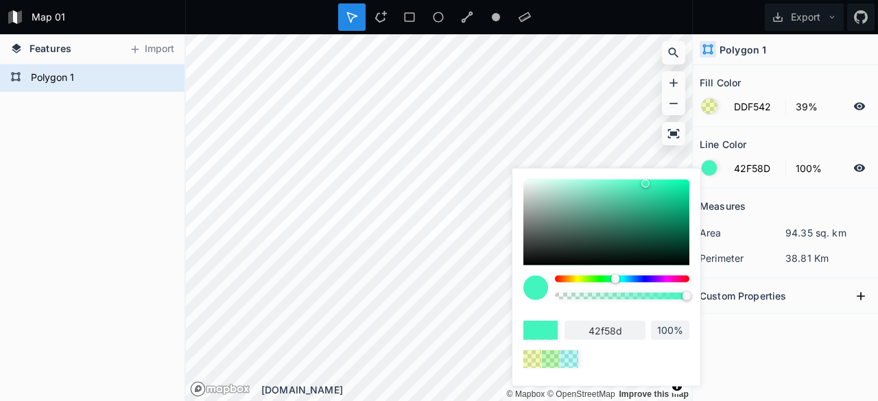
type input "42F581"
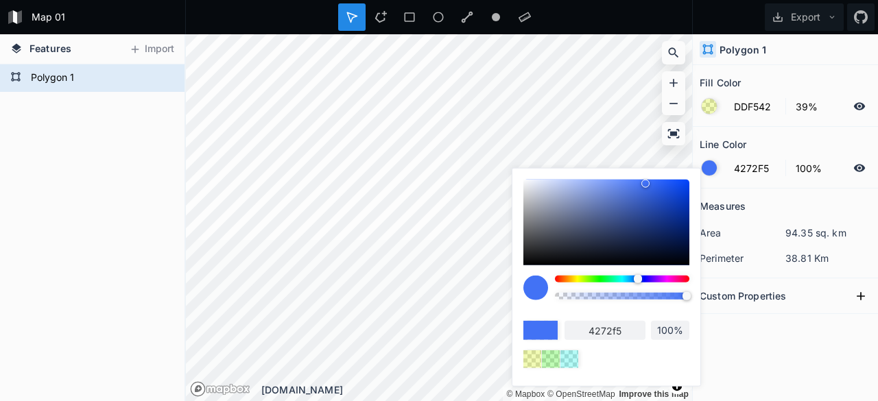
drag, startPoint x: 634, startPoint y: 279, endPoint x: 638, endPoint y: 290, distance: 11.1
click at [638, 290] on div at bounding box center [622, 293] width 134 height 34
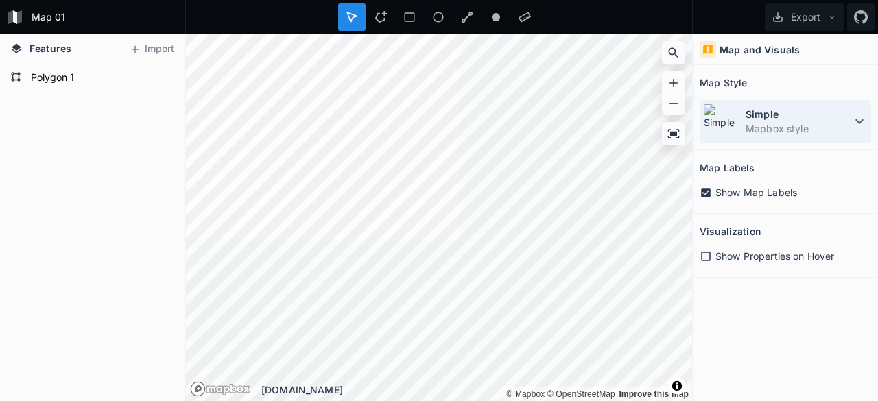
click at [709, 137] on img at bounding box center [721, 122] width 36 height 36
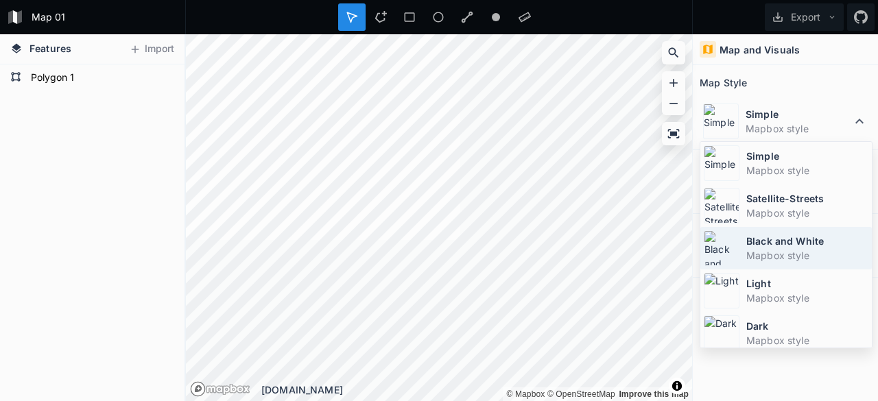
click at [733, 237] on img at bounding box center [722, 249] width 36 height 36
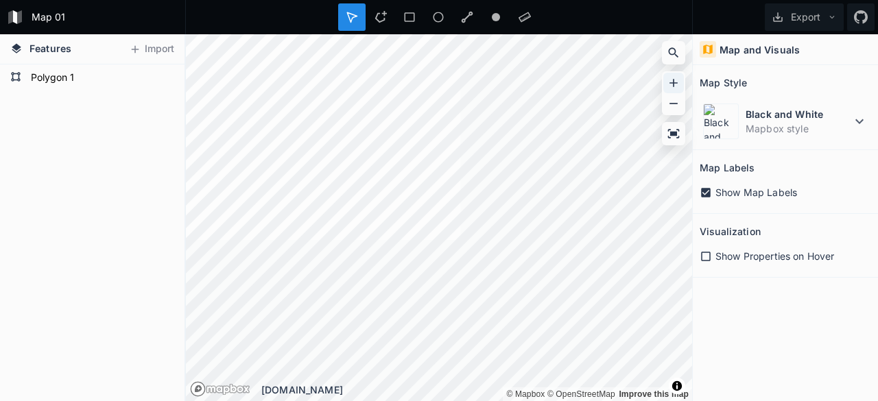
click at [675, 82] on icon at bounding box center [674, 83] width 8 height 8
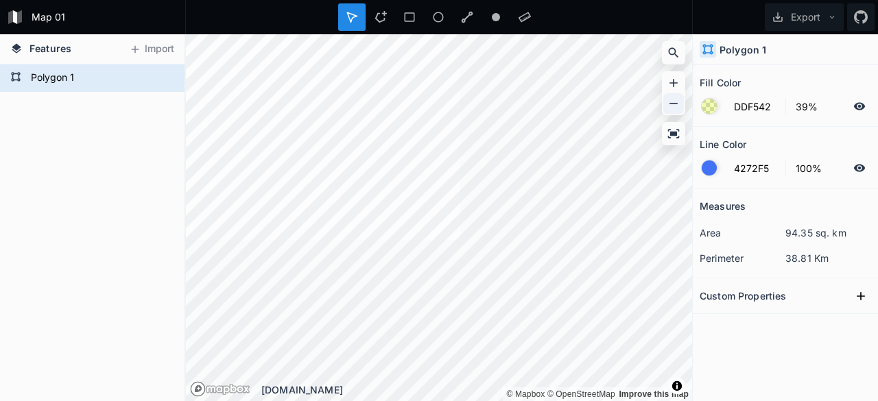
click at [670, 103] on icon at bounding box center [674, 104] width 14 height 14
click at [681, 107] on div at bounding box center [674, 103] width 21 height 21
click at [674, 86] on icon at bounding box center [674, 83] width 8 height 8
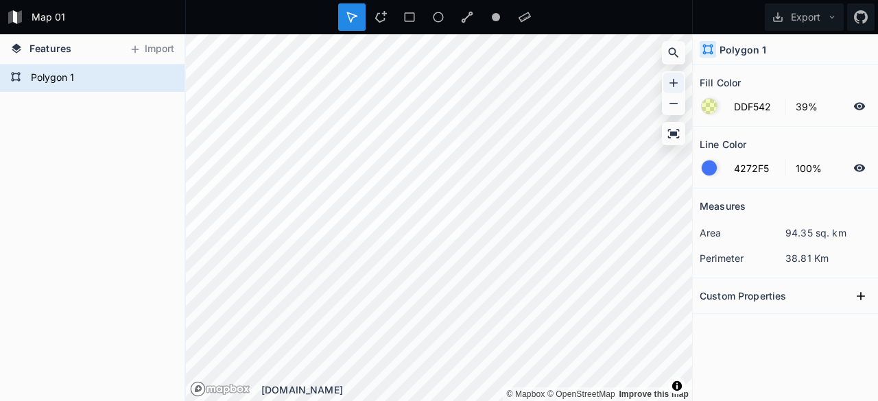
click at [674, 86] on icon at bounding box center [674, 83] width 8 height 8
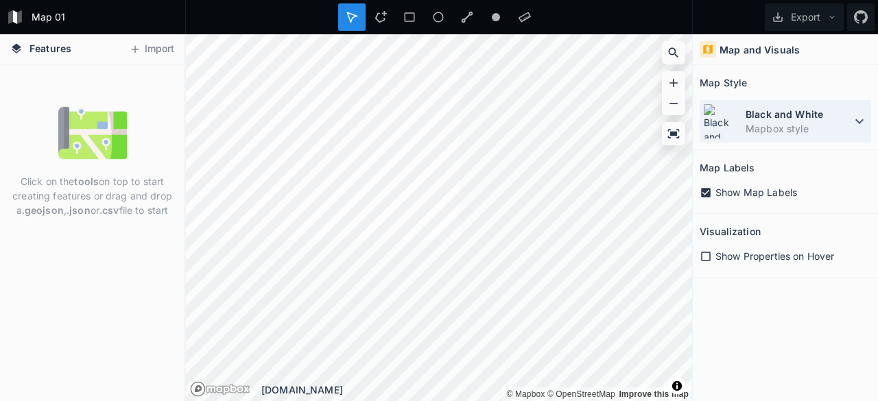
click at [845, 117] on dt "Black and White" at bounding box center [799, 114] width 106 height 14
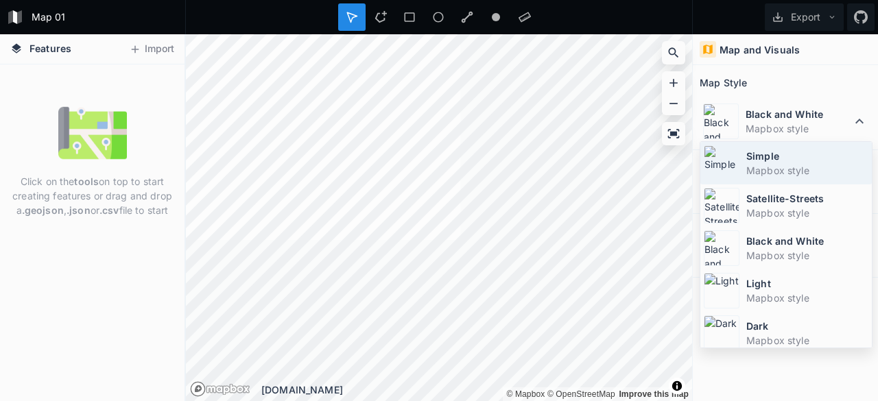
click at [760, 161] on dt "Simple" at bounding box center [808, 156] width 122 height 14
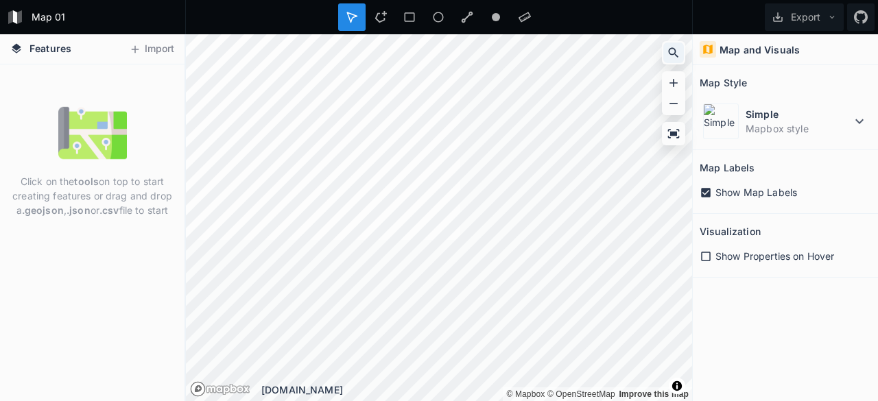
click at [677, 53] on icon at bounding box center [674, 53] width 14 height 14
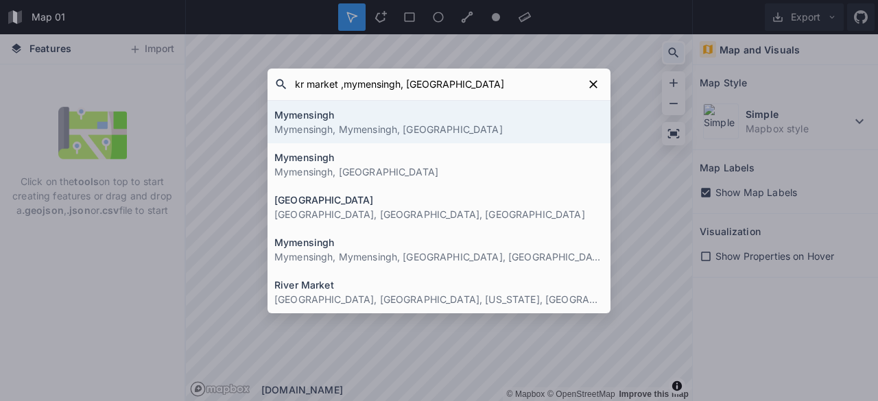
click button "submit" at bounding box center [0, 0] width 0 height 0
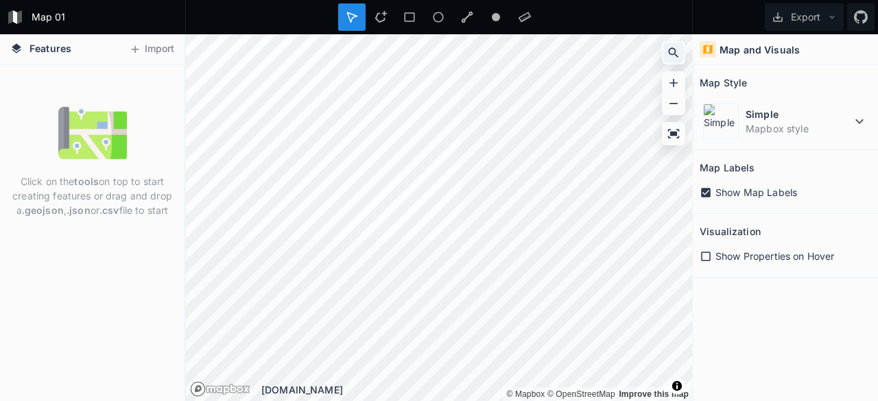
click at [677, 49] on icon at bounding box center [674, 53] width 14 height 14
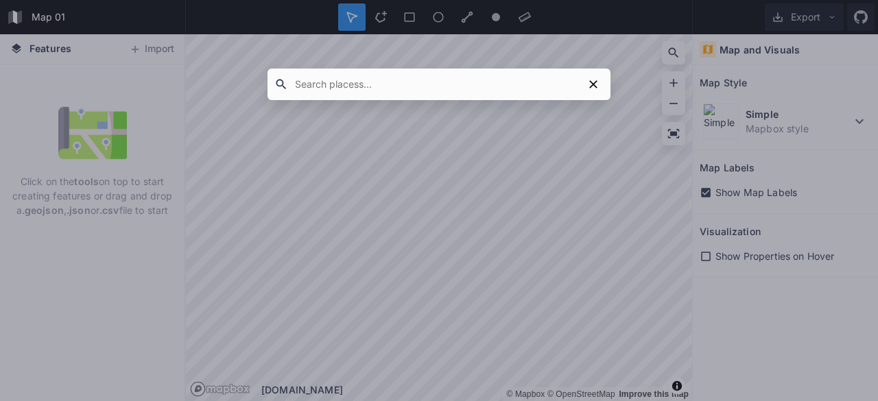
click at [467, 69] on form at bounding box center [439, 85] width 343 height 32
click at [416, 85] on input "text" at bounding box center [435, 84] width 295 height 25
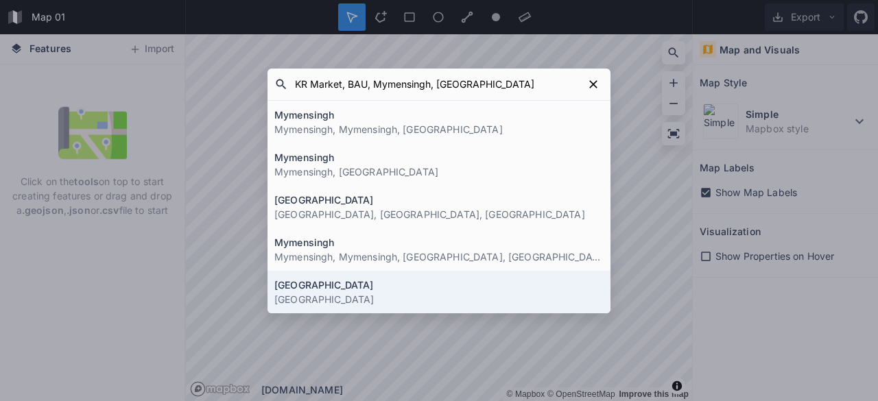
click button "submit" at bounding box center [0, 0] width 0 height 0
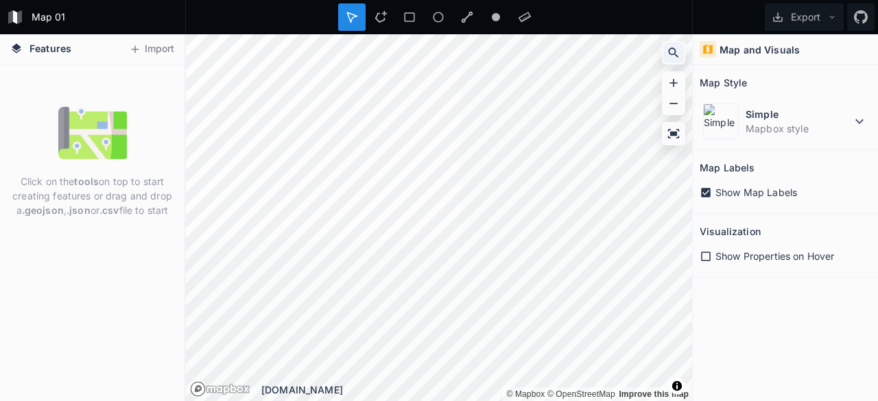
click at [672, 50] on icon at bounding box center [674, 53] width 14 height 14
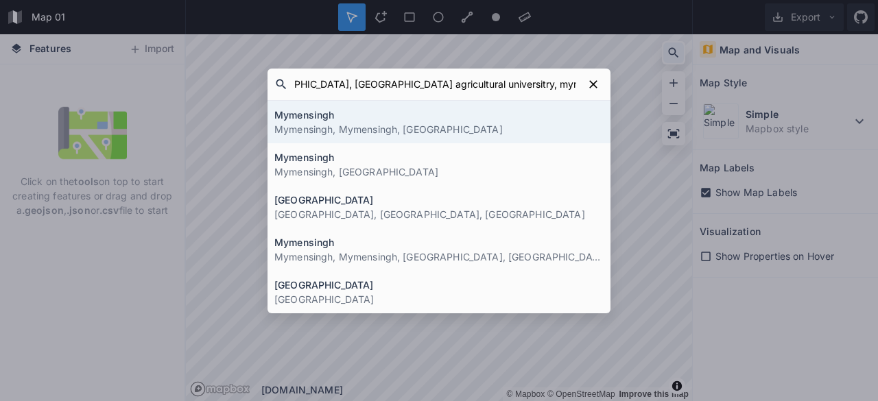
scroll to position [0, 49]
click button "submit" at bounding box center [0, 0] width 0 height 0
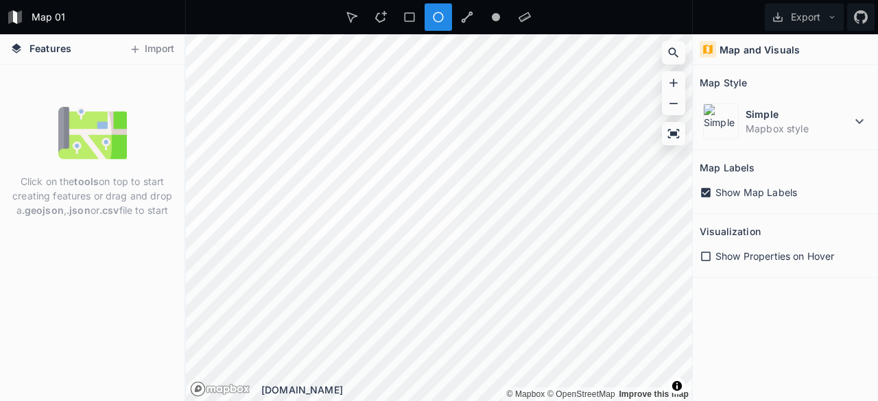
click at [130, 259] on div "Click on the tools on top to start creating features or drag and drop a .geojso…" at bounding box center [92, 232] width 185 height 337
